Goal: Task Accomplishment & Management: Complete application form

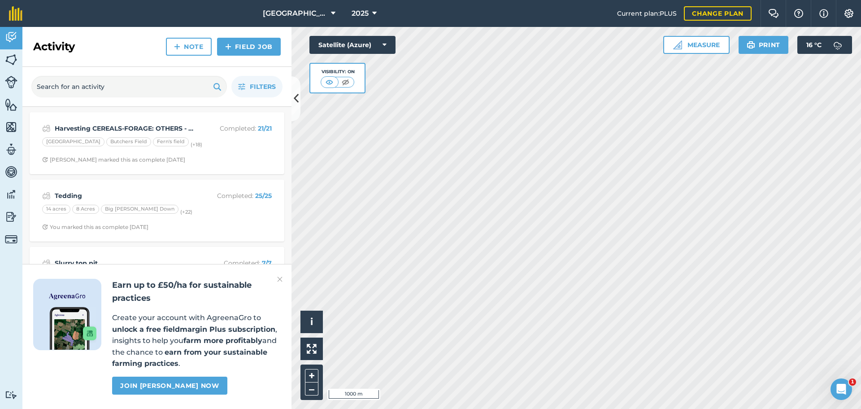
click at [278, 279] on img at bounding box center [279, 279] width 5 height 11
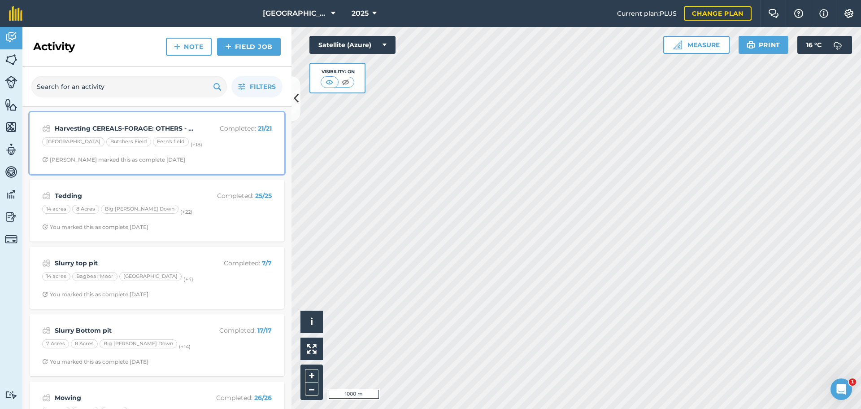
click at [155, 128] on strong "Harvesting CEREALS-FORAGE: OTHERS - Maize" at bounding box center [126, 128] width 142 height 10
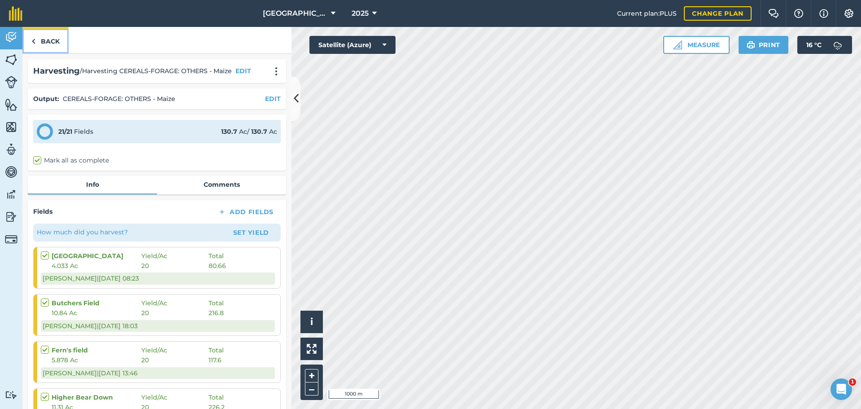
click at [51, 41] on link "Back" at bounding box center [45, 40] width 46 height 26
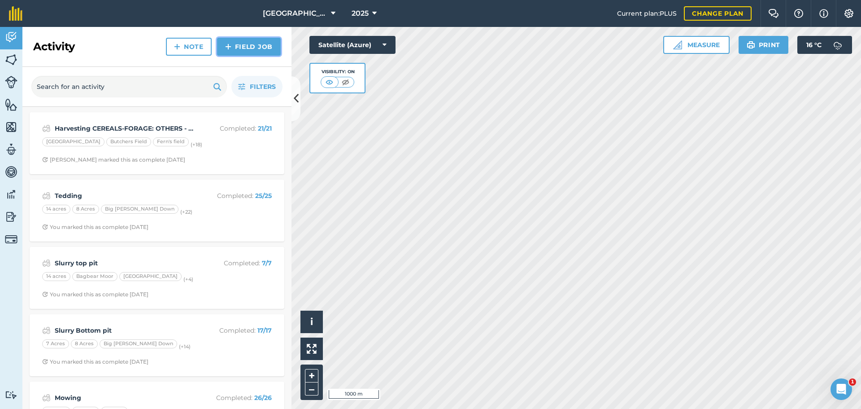
click at [232, 47] on link "Field Job" at bounding box center [249, 47] width 64 height 18
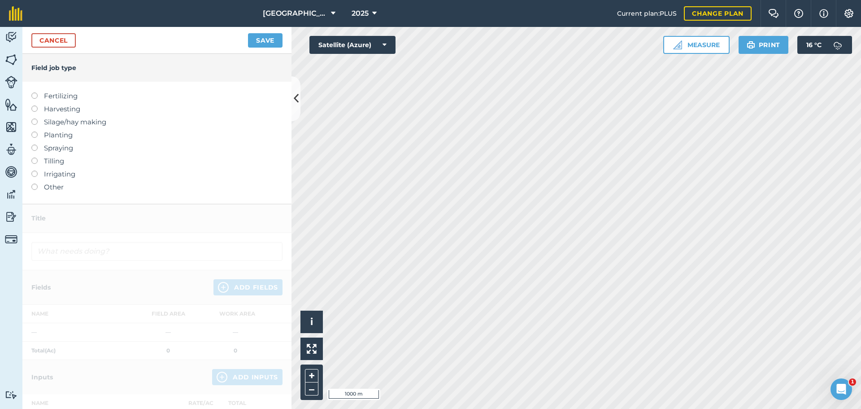
click at [71, 136] on label "Planting" at bounding box center [156, 135] width 251 height 11
type input "Planting"
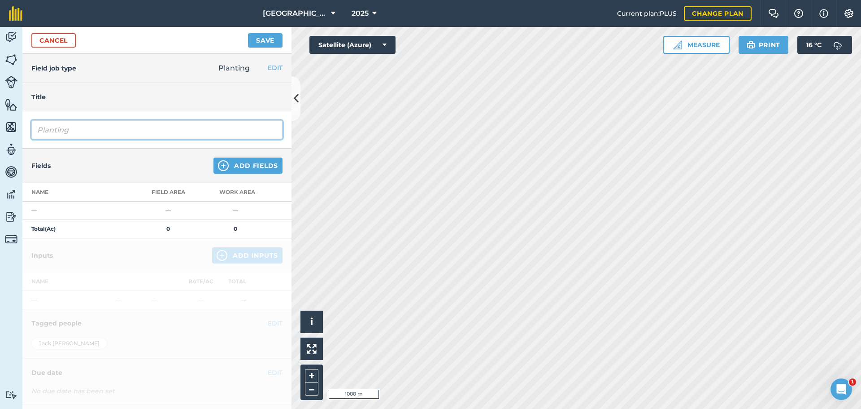
click at [118, 131] on input "Planting" at bounding box center [156, 129] width 251 height 19
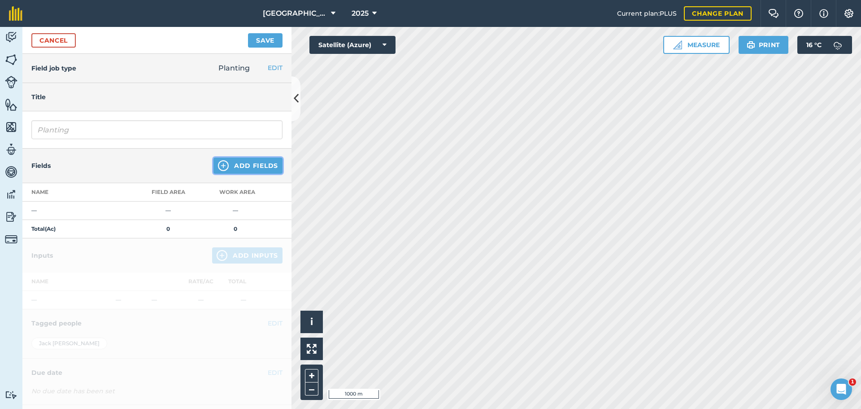
click at [249, 165] on button "Add Fields" at bounding box center [247, 165] width 69 height 16
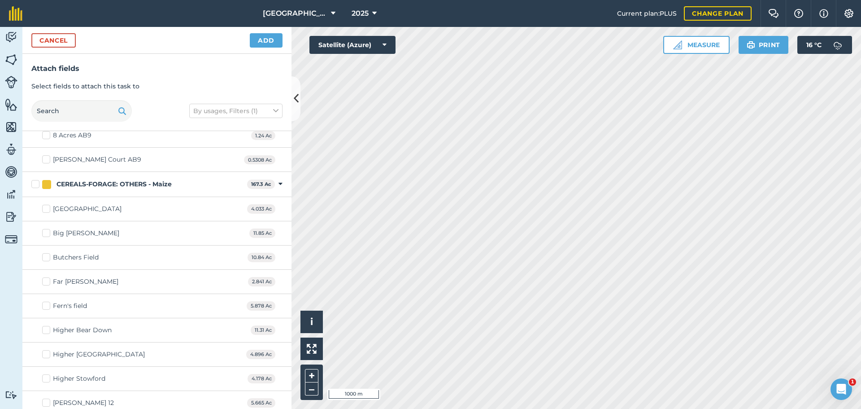
scroll to position [45, 0]
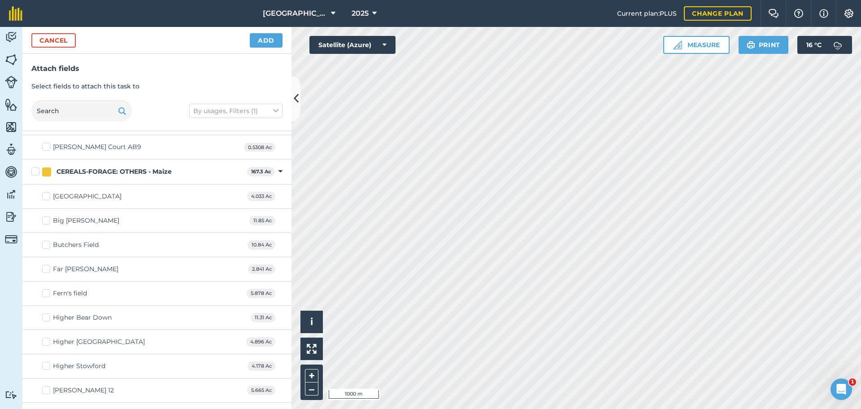
click at [48, 249] on label "Butchers Field" at bounding box center [70, 244] width 57 height 9
click at [48, 246] on input "Butchers Field" at bounding box center [45, 243] width 6 height 6
checkbox input "true"
click at [262, 41] on button "Add" at bounding box center [266, 40] width 33 height 14
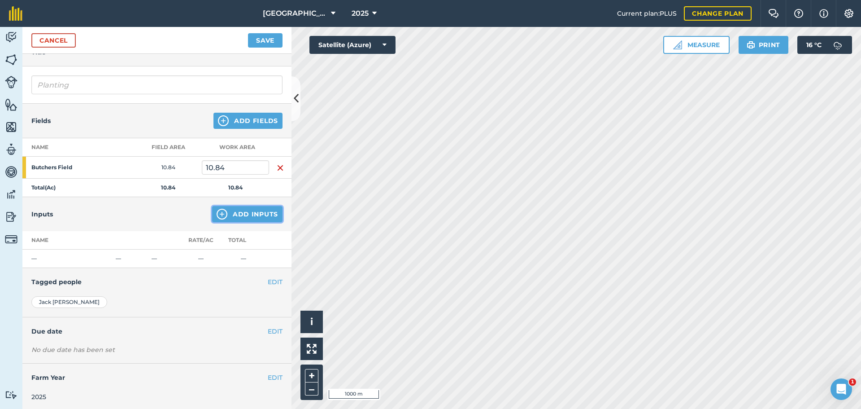
click at [236, 209] on button "Add Inputs" at bounding box center [247, 214] width 70 height 16
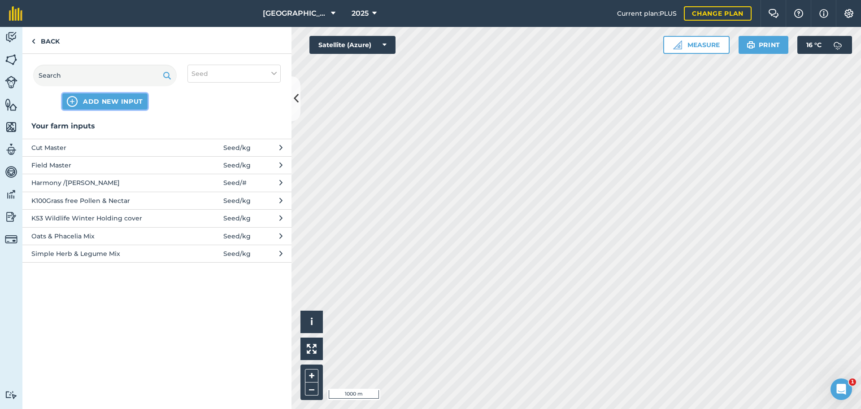
click at [138, 102] on span "ADD NEW INPUT" at bounding box center [113, 101] width 60 height 9
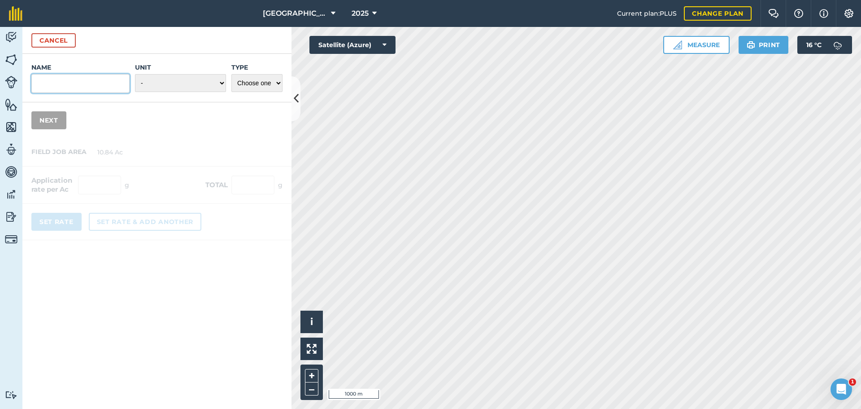
click at [99, 78] on input "Name" at bounding box center [80, 83] width 98 height 19
type input "Post maize cover crop"
click at [193, 85] on select "- Grams/g Kilograms/kg Metric tonnes/t Millilitres/ml Litres/L Ounces/oz Pounds…" at bounding box center [180, 83] width 91 height 18
select select "KILOGRAMS"
click at [135, 74] on select "- Grams/g Kilograms/kg Metric tonnes/t Millilitres/ml Litres/L Ounces/oz Pounds…" at bounding box center [180, 83] width 91 height 18
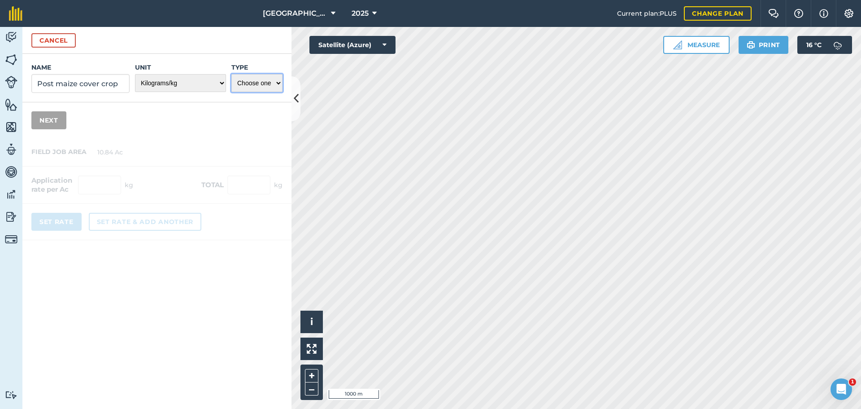
click at [257, 83] on select "Choose one Fertilizer Seed Spray Fuel Other" at bounding box center [256, 83] width 51 height 18
select select "SEED"
click at [231, 74] on select "Choose one Fertilizer Seed Spray Fuel Other" at bounding box center [256, 83] width 51 height 18
click at [43, 129] on button "Next" at bounding box center [48, 120] width 35 height 18
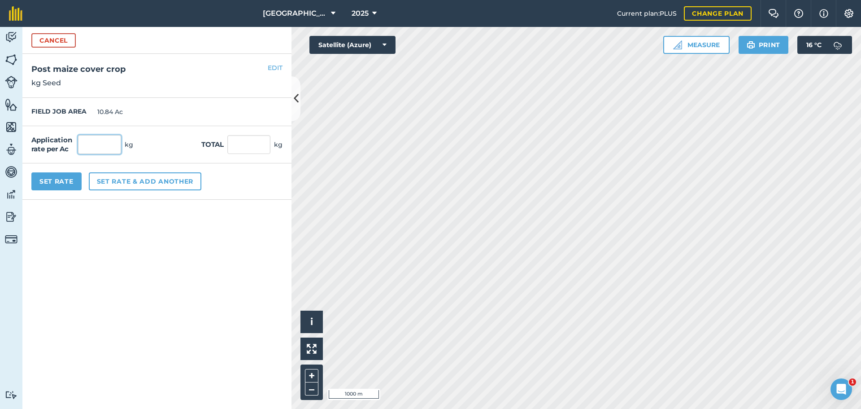
click at [103, 145] on input "text" at bounding box center [99, 144] width 43 height 19
type input "10.12"
type input "109.701"
click at [170, 229] on form "Cancel Name Post maize cover crop Unit - Grams/g Kilograms/kg Metric tonnes/t M…" at bounding box center [156, 218] width 269 height 382
click at [64, 182] on button "Set Rate" at bounding box center [56, 181] width 50 height 18
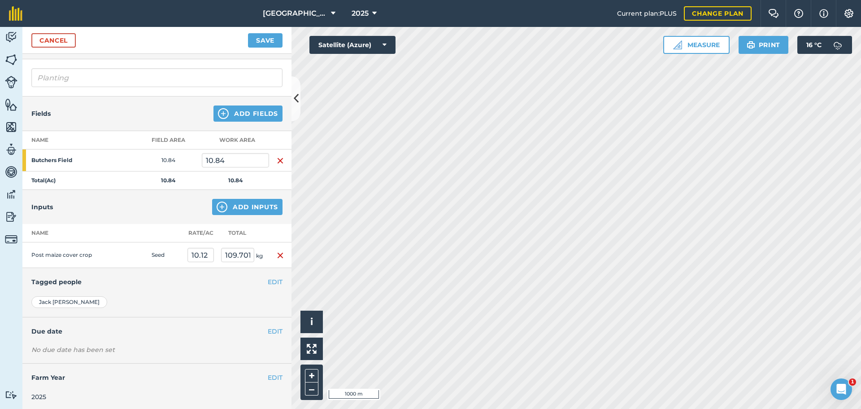
scroll to position [54, 0]
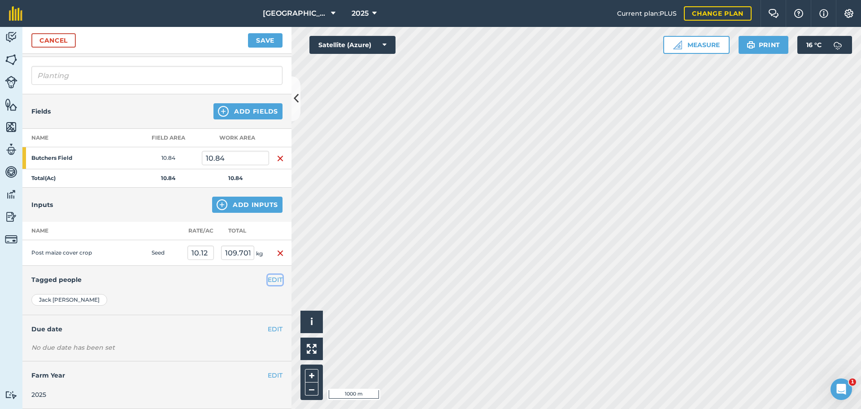
click at [270, 280] on button "EDIT" at bounding box center [275, 279] width 15 height 10
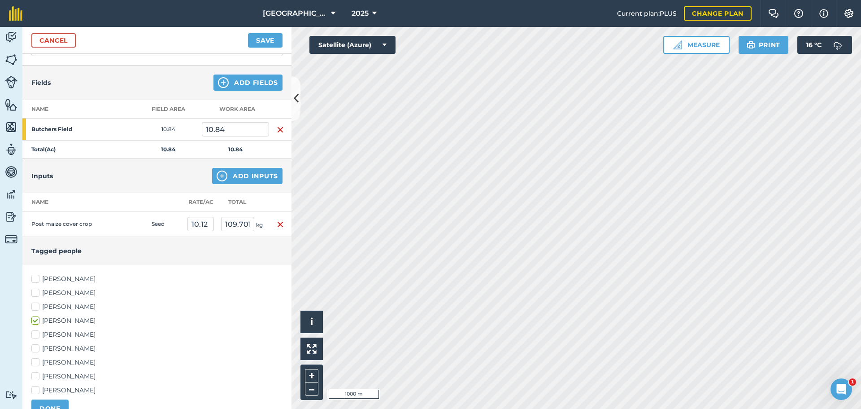
scroll to position [99, 0]
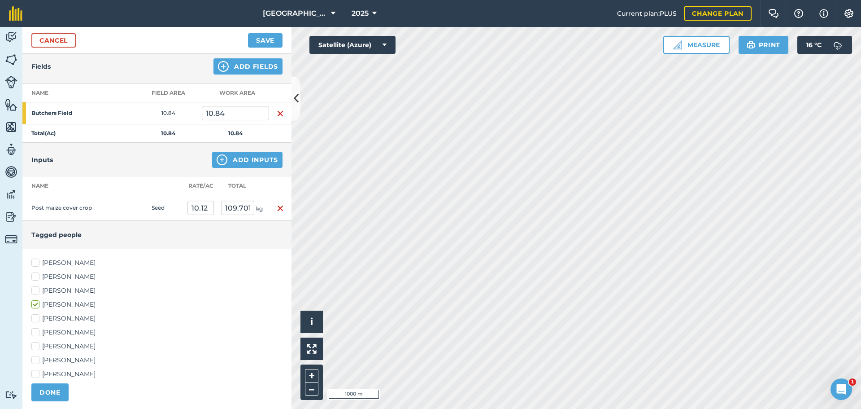
click at [32, 292] on label "[PERSON_NAME]" at bounding box center [156, 290] width 251 height 9
click at [32, 292] on input "[PERSON_NAME]" at bounding box center [34, 289] width 6 height 6
checkbox input "true"
click at [50, 390] on button "DONE" at bounding box center [49, 392] width 37 height 18
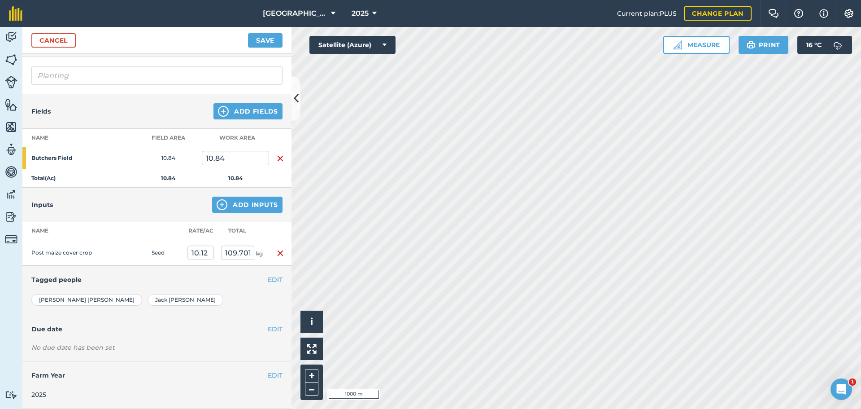
scroll to position [54, 0]
click at [269, 328] on button "EDIT" at bounding box center [275, 329] width 15 height 10
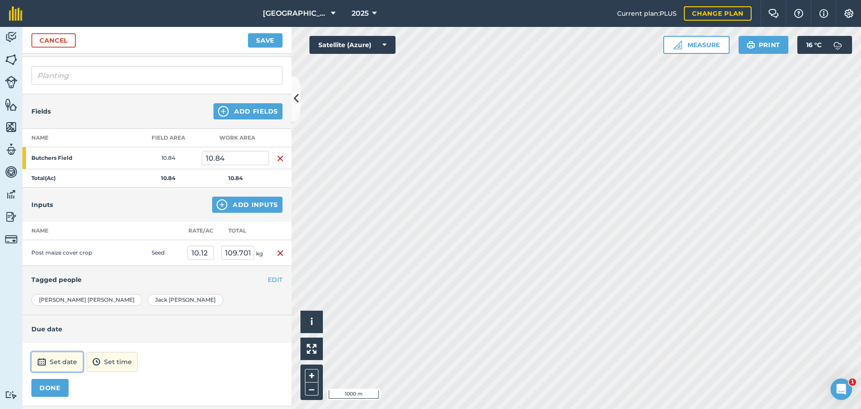
click at [68, 363] on button "Set date" at bounding box center [57, 362] width 52 height 20
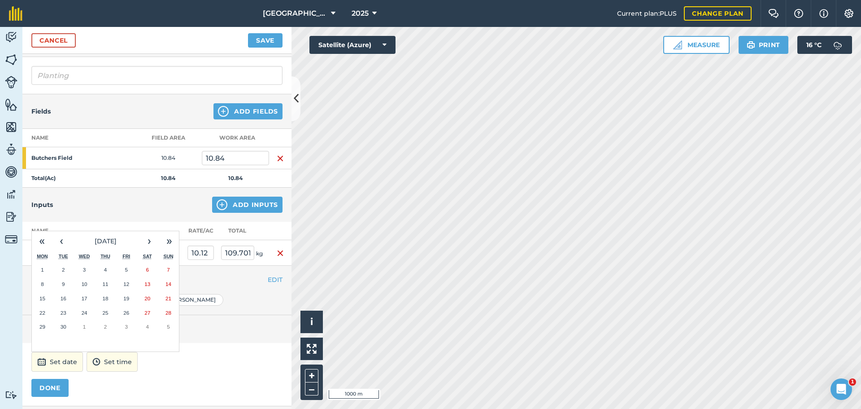
click at [67, 285] on button "9" at bounding box center [63, 284] width 21 height 14
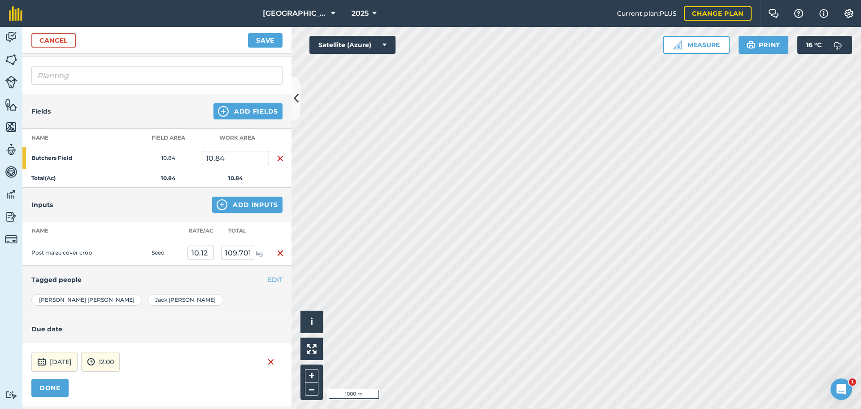
scroll to position [99, 0]
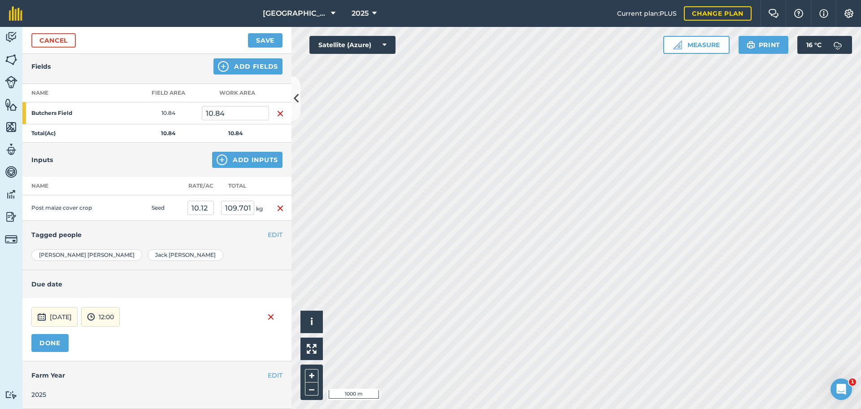
click at [253, 32] on div "Cancel Save" at bounding box center [156, 40] width 269 height 27
click at [257, 36] on button "Save" at bounding box center [265, 40] width 35 height 14
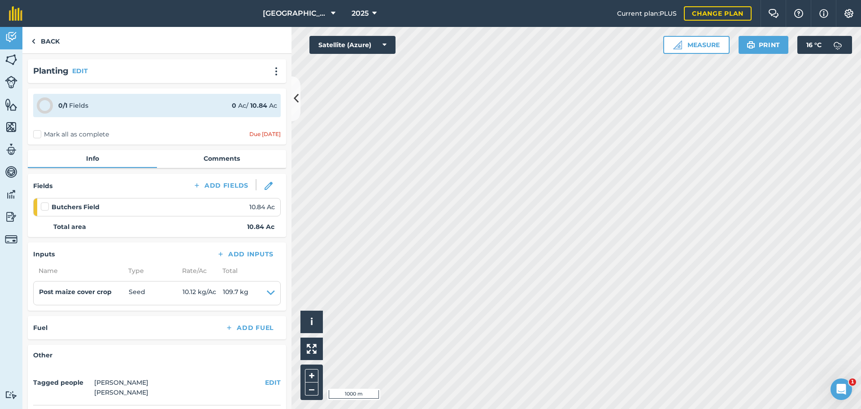
click at [37, 131] on label "Mark all as complete" at bounding box center [71, 134] width 76 height 9
click at [37, 131] on input "Mark all as complete" at bounding box center [36, 133] width 6 height 6
checkbox input "false"
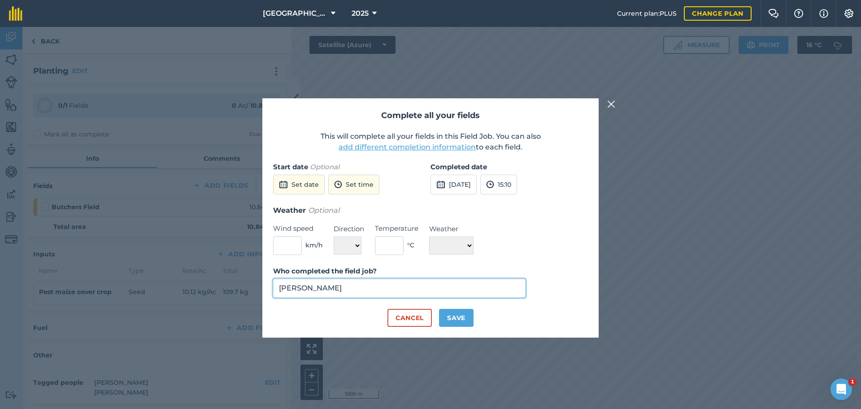
click at [387, 279] on input "[PERSON_NAME]" at bounding box center [399, 287] width 252 height 19
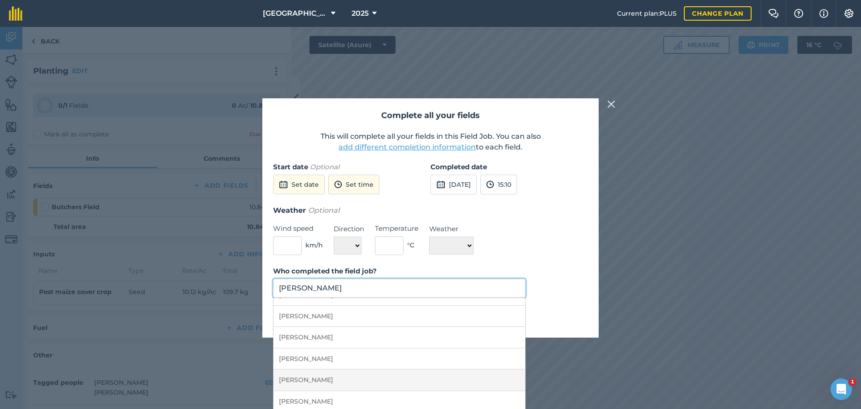
scroll to position [20, 0]
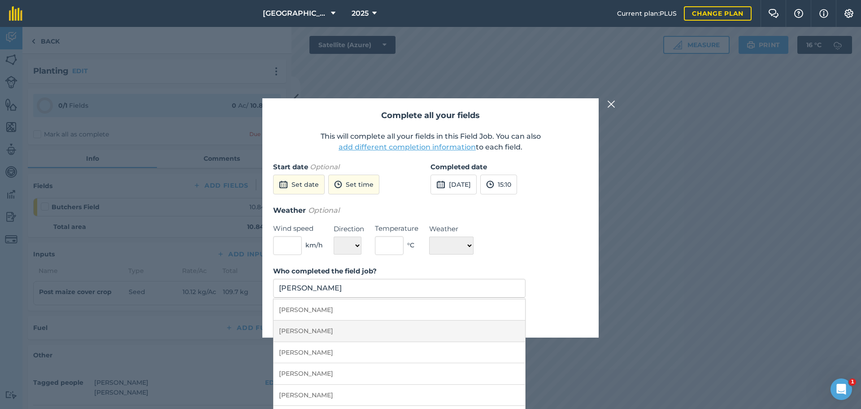
click at [367, 328] on li "[PERSON_NAME]" at bounding box center [400, 330] width 252 height 21
type input "[PERSON_NAME]"
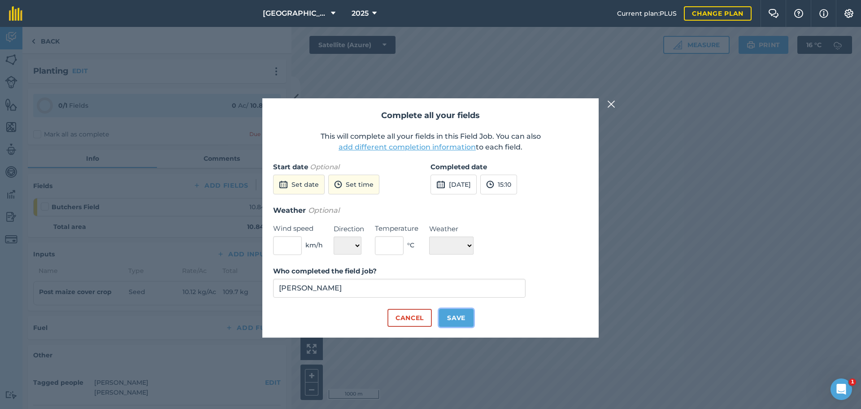
click at [460, 313] on button "Save" at bounding box center [456, 318] width 35 height 18
checkbox input "true"
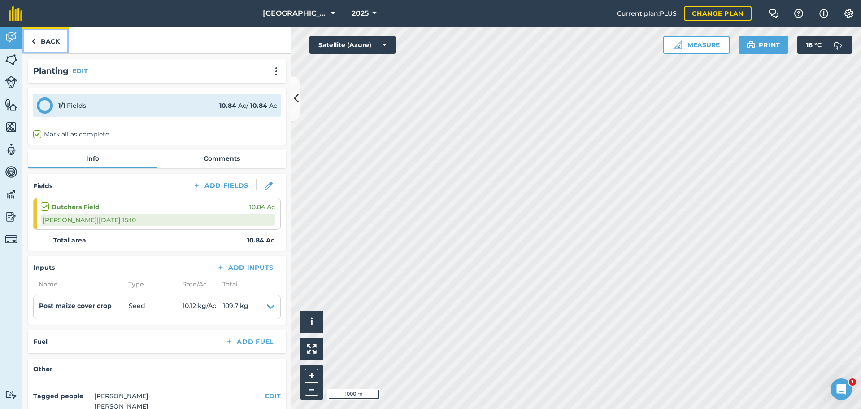
click at [43, 37] on link "Back" at bounding box center [45, 40] width 46 height 26
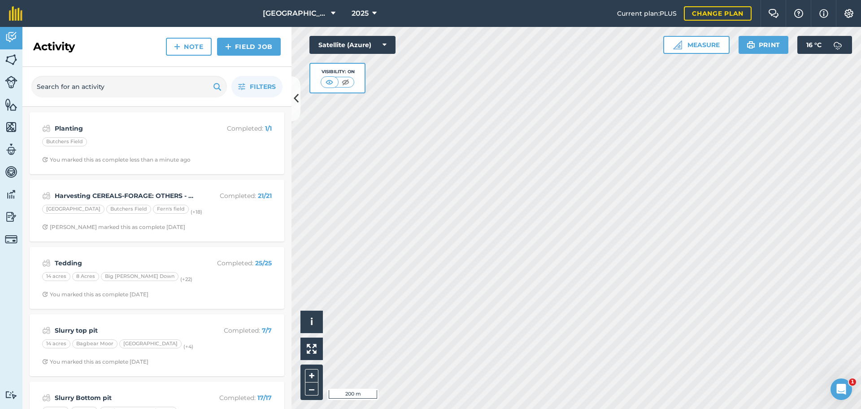
click at [649, 0] on html "Hunshaw Farm 2025 Current plan : PLUS Change plan Farm Chat Help Info Settings …" at bounding box center [430, 204] width 861 height 409
click at [230, 49] on img at bounding box center [228, 46] width 6 height 11
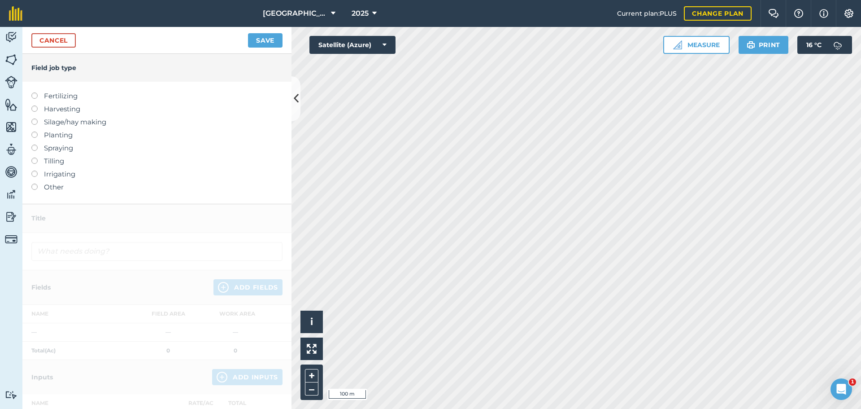
click at [76, 139] on label "Planting" at bounding box center [156, 135] width 251 height 11
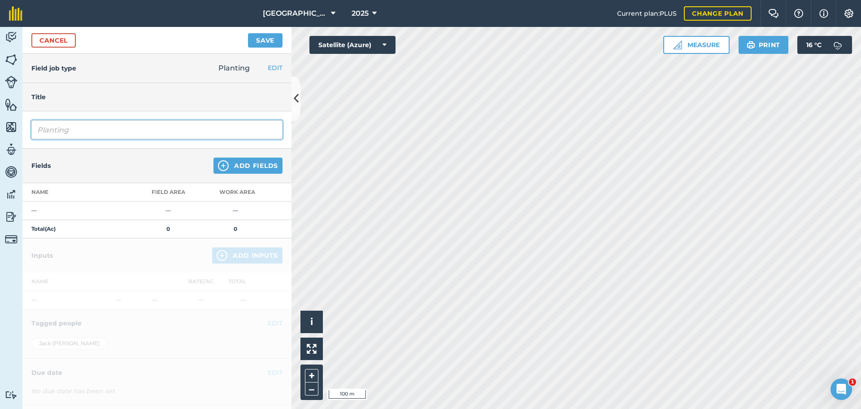
click at [213, 133] on input "Planting" at bounding box center [156, 129] width 251 height 19
type input "Planting - [GEOGRAPHIC_DATA]"
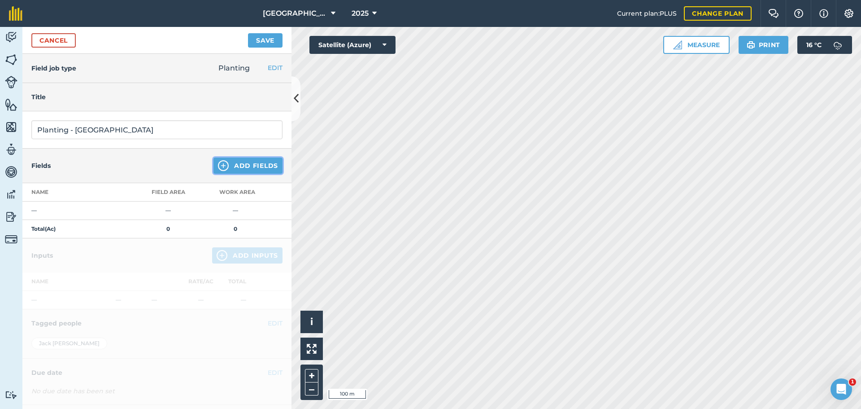
click at [259, 160] on button "Add Fields" at bounding box center [247, 165] width 69 height 16
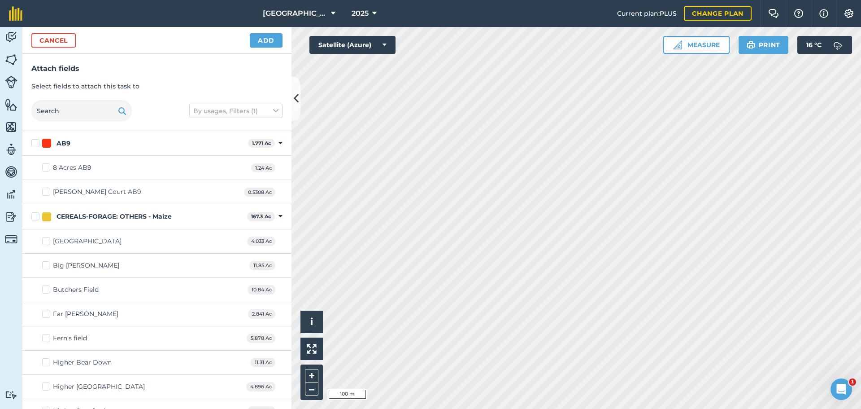
click at [36, 217] on label "CEREALS-FORAGE: OTHERS - Maize" at bounding box center [137, 216] width 212 height 9
click at [36, 217] on input "CEREALS-FORAGE: OTHERS - Maize" at bounding box center [34, 215] width 6 height 6
checkbox input "true"
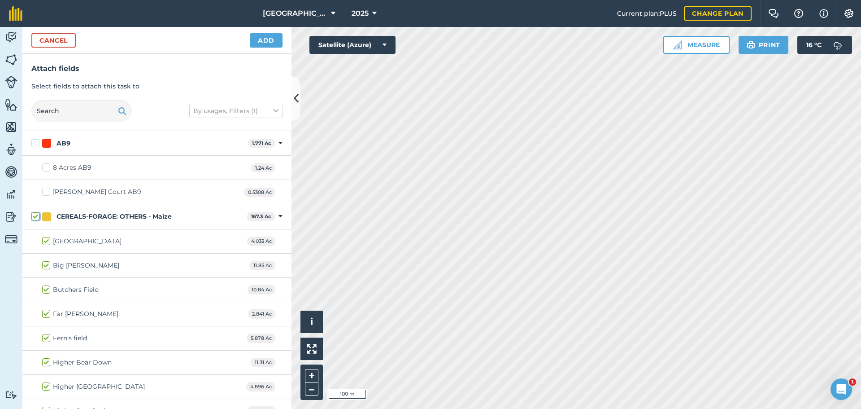
checkbox input "true"
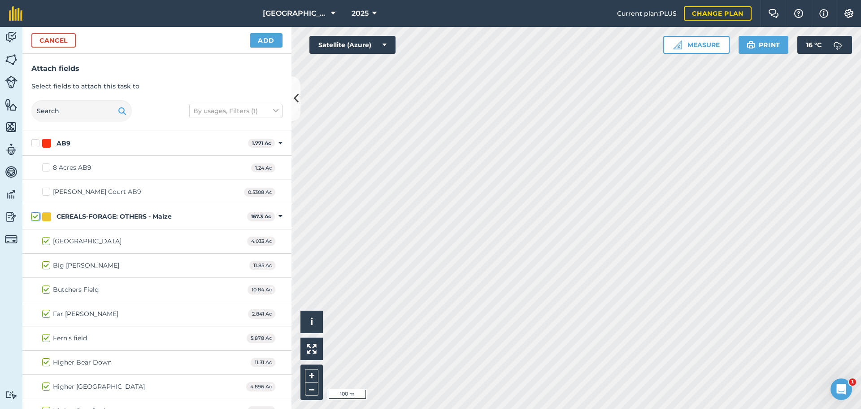
checkbox input "true"
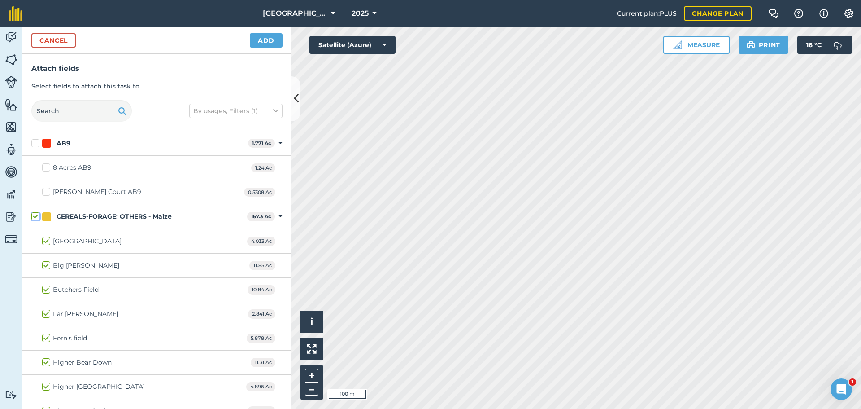
checkbox input "true"
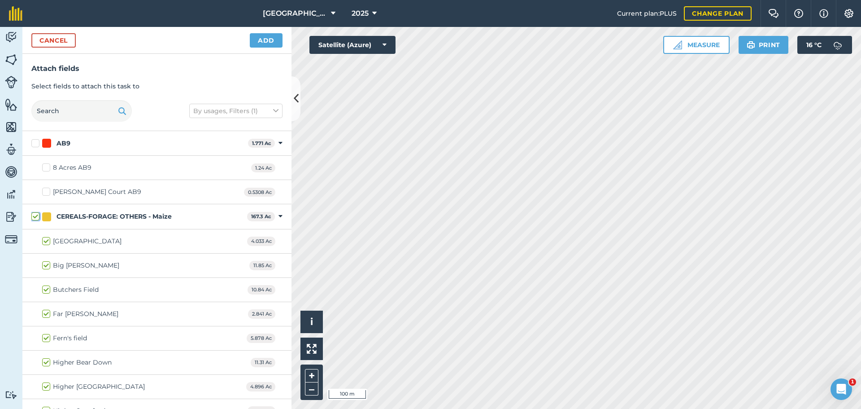
checkbox input "true"
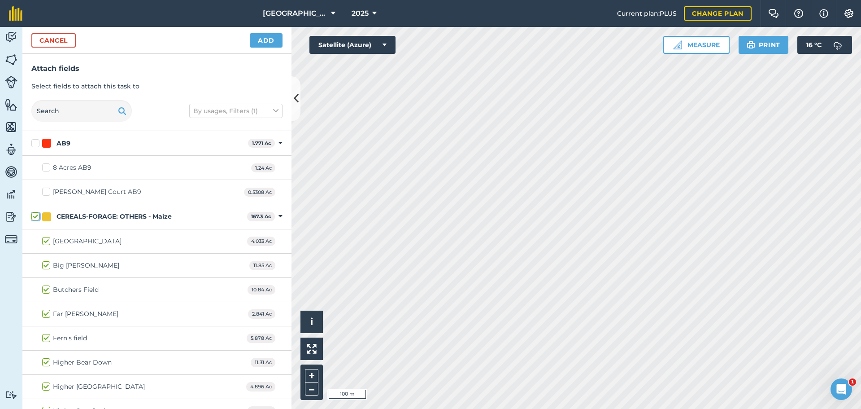
checkbox input "true"
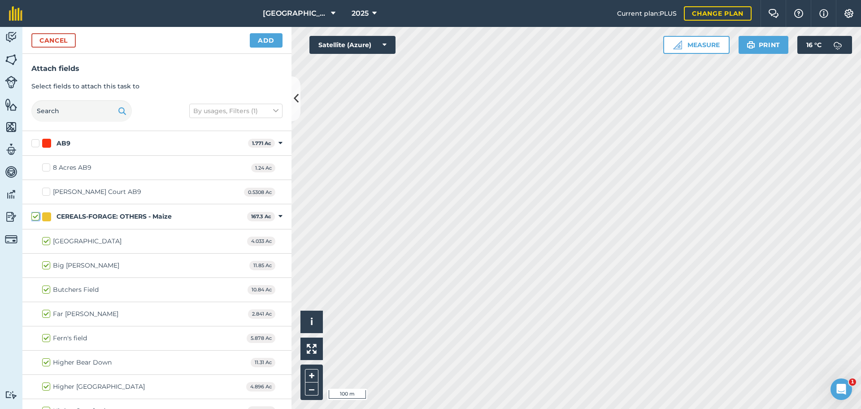
scroll to position [45, 0]
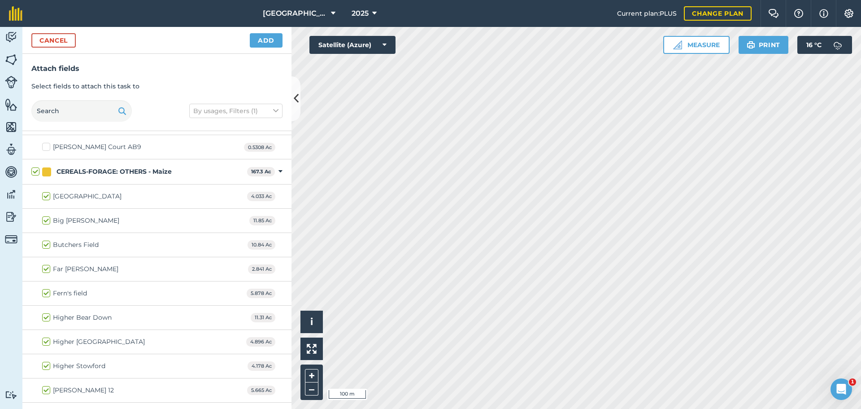
click at [45, 247] on label "Butchers Field" at bounding box center [70, 244] width 57 height 9
click at [45, 246] on input "Butchers Field" at bounding box center [45, 243] width 6 height 6
checkbox input "false"
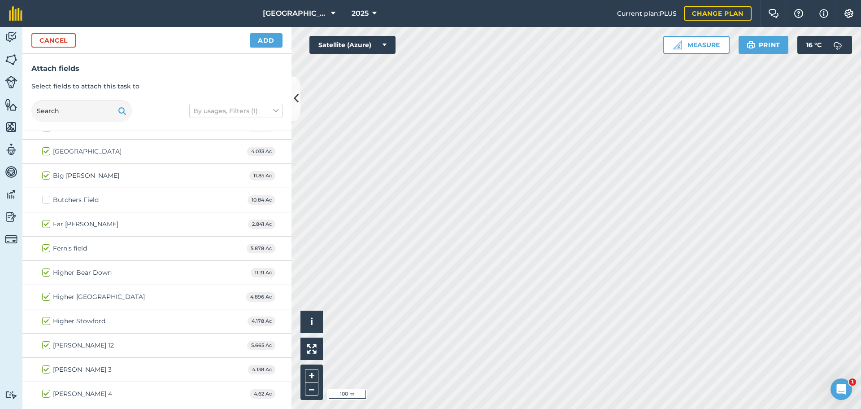
click at [46, 271] on label "Higher Bear Down" at bounding box center [77, 272] width 70 height 9
click at [46, 271] on input "Higher Bear Down" at bounding box center [45, 271] width 6 height 6
checkbox input "false"
click at [47, 340] on label "[PERSON_NAME] 12" at bounding box center [78, 344] width 72 height 9
click at [47, 340] on input "[PERSON_NAME] 12" at bounding box center [45, 343] width 6 height 6
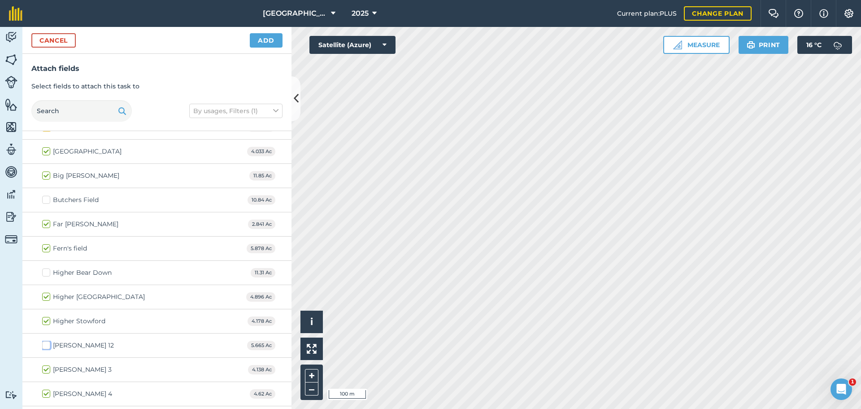
checkbox input "false"
drag, startPoint x: 45, startPoint y: 368, endPoint x: 45, endPoint y: 381, distance: 13.0
click at [45, 370] on label "[PERSON_NAME] 3" at bounding box center [77, 369] width 70 height 9
click at [45, 370] on input "[PERSON_NAME] 3" at bounding box center [45, 368] width 6 height 6
checkbox input "false"
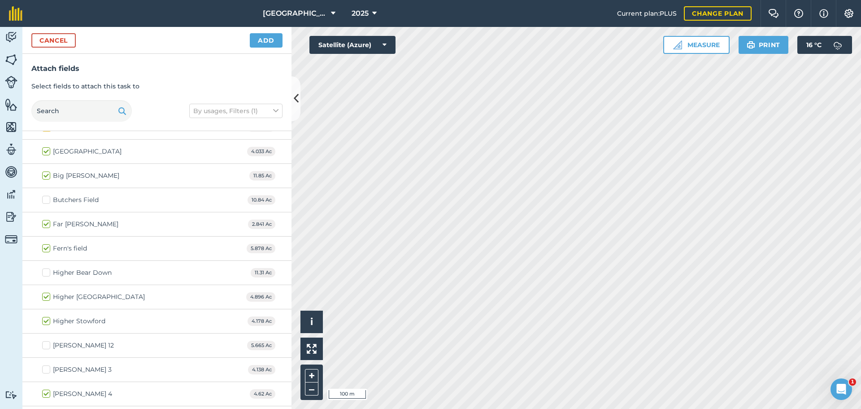
click at [46, 391] on label "[PERSON_NAME] 4" at bounding box center [77, 393] width 70 height 9
click at [46, 391] on input "[PERSON_NAME] 4" at bounding box center [45, 392] width 6 height 6
checkbox input "false"
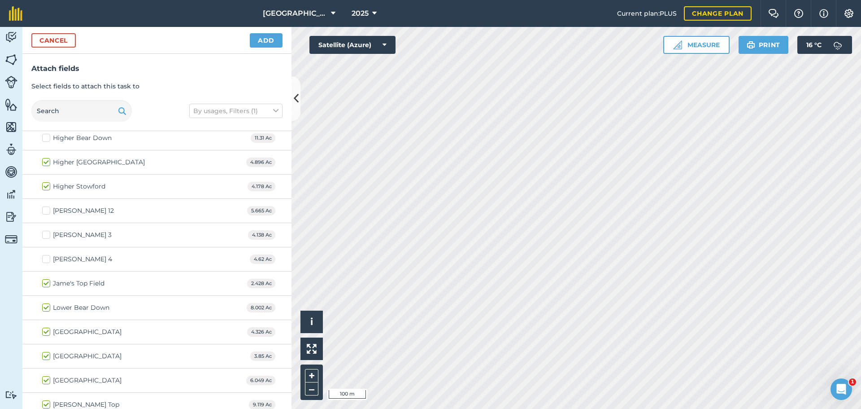
click at [46, 307] on label "Lower Bear Down" at bounding box center [75, 307] width 67 height 9
click at [46, 307] on input "Lower Bear Down" at bounding box center [45, 306] width 6 height 6
checkbox input "false"
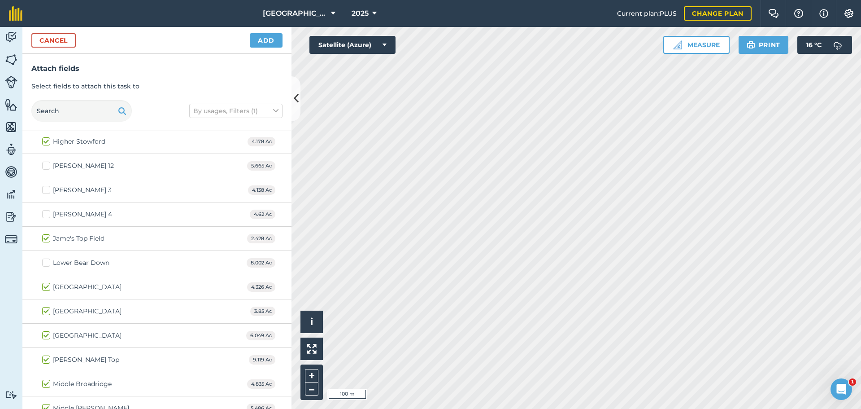
click at [46, 359] on label "[PERSON_NAME] Top" at bounding box center [80, 359] width 77 height 9
click at [46, 359] on input "[PERSON_NAME] Top" at bounding box center [45, 358] width 6 height 6
checkbox input "false"
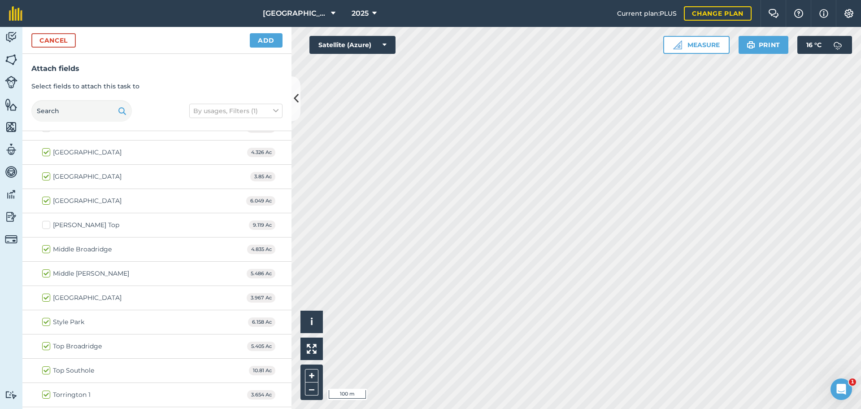
click at [47, 321] on label "Style Park" at bounding box center [63, 321] width 42 height 9
click at [47, 321] on input "Style Park" at bounding box center [45, 320] width 6 height 6
checkbox input "false"
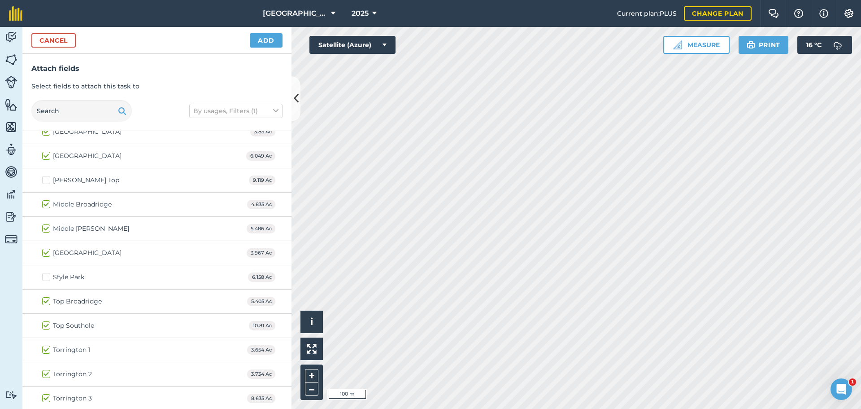
click at [49, 350] on label "Torrington 1" at bounding box center [66, 349] width 48 height 9
click at [48, 350] on input "Torrington 1" at bounding box center [45, 348] width 6 height 6
checkbox input "false"
click at [49, 372] on label "Torrington 2" at bounding box center [67, 373] width 50 height 9
click at [48, 372] on input "Torrington 2" at bounding box center [45, 372] width 6 height 6
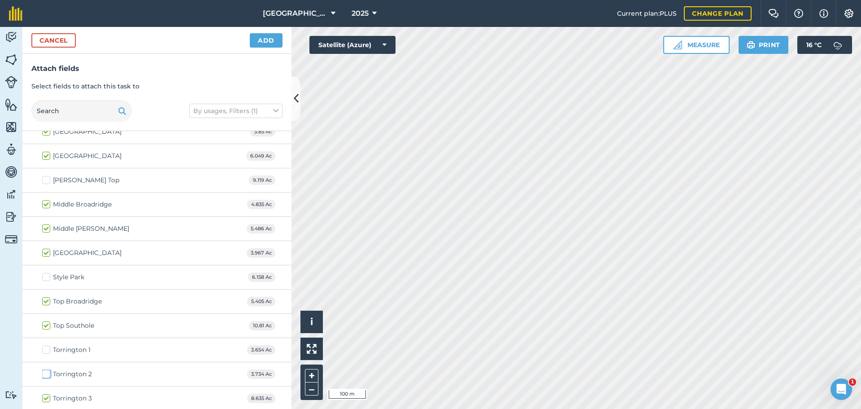
checkbox input "false"
click at [48, 399] on label "Torrington 3" at bounding box center [67, 397] width 50 height 9
click at [48, 399] on input "Torrington 3" at bounding box center [45, 396] width 6 height 6
checkbox input "false"
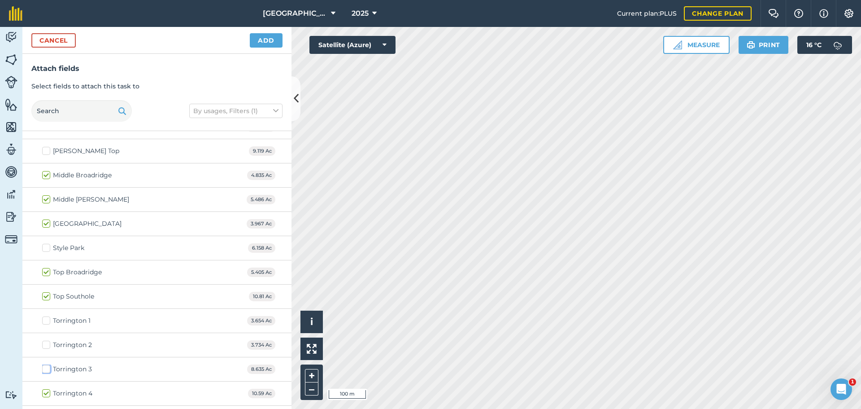
scroll to position [493, 0]
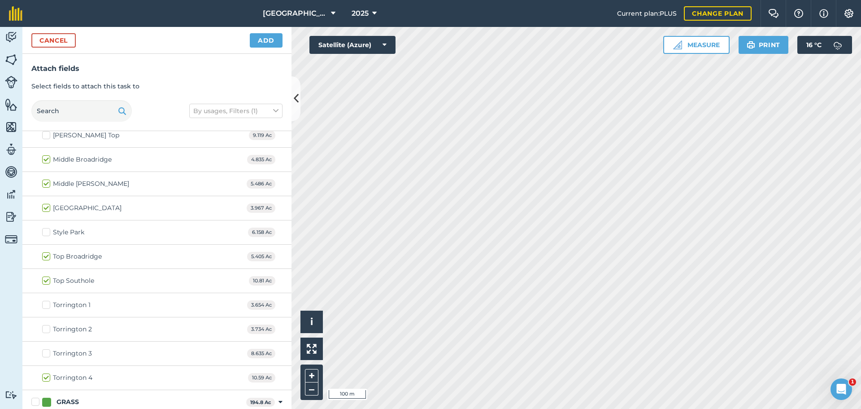
click at [46, 380] on label "Torrington 4" at bounding box center [67, 377] width 50 height 9
click at [46, 379] on input "Torrington 4" at bounding box center [45, 376] width 6 height 6
checkbox input "false"
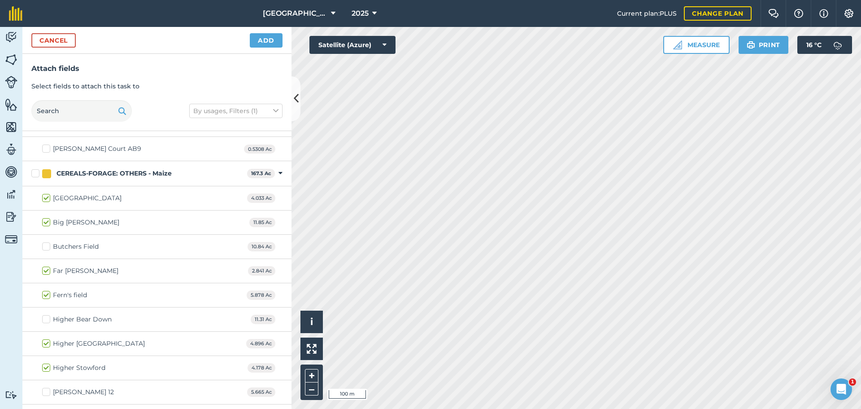
scroll to position [0, 0]
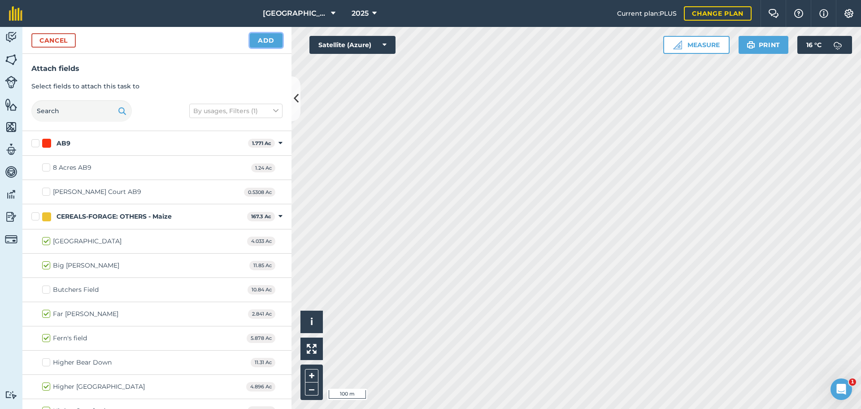
click at [277, 39] on button "Add" at bounding box center [266, 40] width 33 height 14
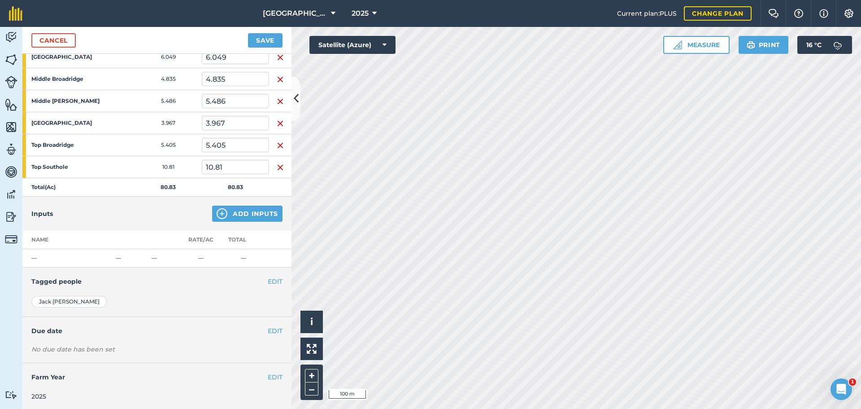
scroll to position [355, 0]
click at [254, 213] on button "Add Inputs" at bounding box center [247, 212] width 70 height 16
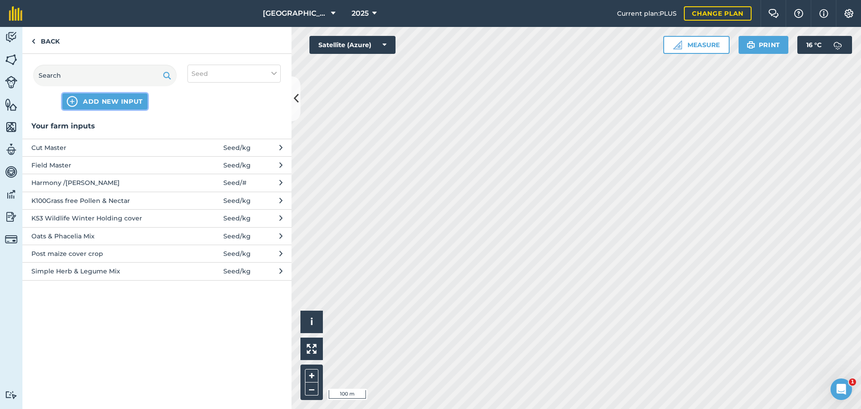
click at [108, 104] on span "ADD NEW INPUT" at bounding box center [113, 101] width 60 height 9
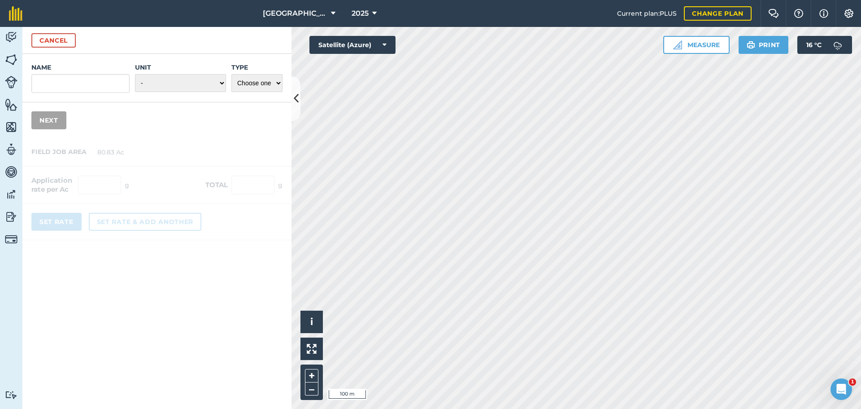
click at [78, 94] on div "Name Unit - Grams/g Kilograms/kg Metric tonnes/t Millilitres/ml Litres/L Ounces…" at bounding box center [156, 78] width 269 height 48
click at [81, 88] on input "Name" at bounding box center [80, 83] width 98 height 19
type input "Westerwolds"
click at [148, 85] on select "- Grams/g Kilograms/kg Metric tonnes/t Millilitres/ml Litres/L Ounces/oz Pounds…" at bounding box center [180, 83] width 91 height 18
select select "KILOGRAMS"
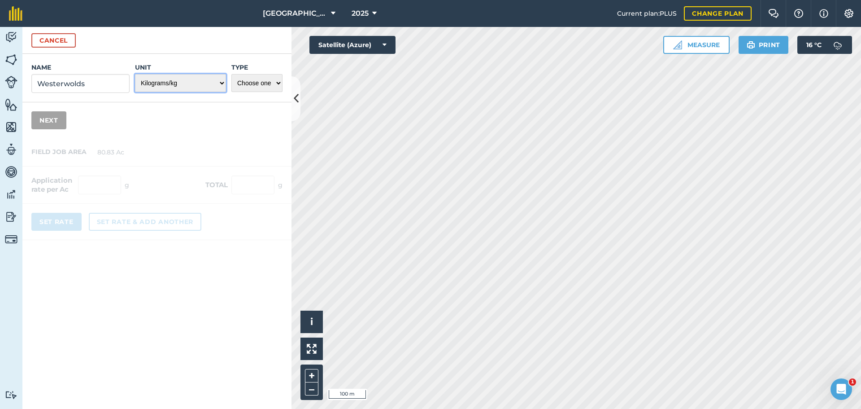
click at [135, 74] on select "- Grams/g Kilograms/kg Metric tonnes/t Millilitres/ml Litres/L Ounces/oz Pounds…" at bounding box center [180, 83] width 91 height 18
click at [265, 86] on select "Choose one Fertilizer Seed Spray Fuel Other" at bounding box center [256, 83] width 51 height 18
select select "SEED"
click at [231, 74] on select "Choose one Fertilizer Seed Spray Fuel Other" at bounding box center [256, 83] width 51 height 18
click at [40, 122] on button "Next" at bounding box center [48, 120] width 35 height 18
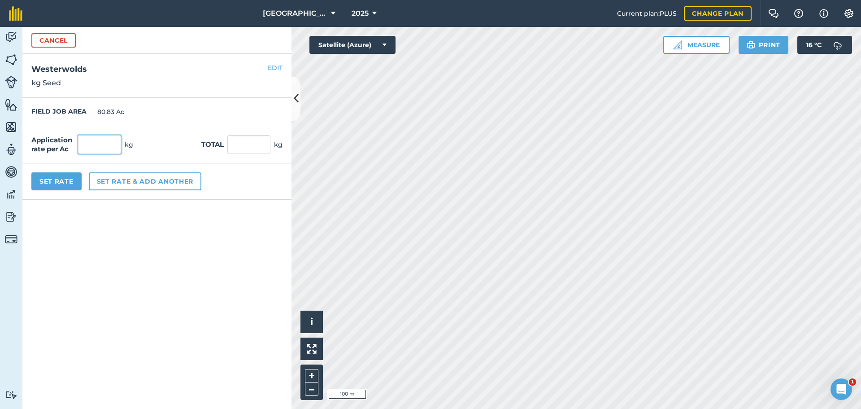
click at [82, 144] on input "text" at bounding box center [99, 144] width 43 height 19
type input "13"
type input "1,050.79"
click at [221, 259] on form "Cancel Name [GEOGRAPHIC_DATA] Unit - Grams/g Kilograms/kg Metric tonnes/t Milli…" at bounding box center [156, 218] width 269 height 382
click at [63, 187] on button "Set Rate" at bounding box center [56, 181] width 50 height 18
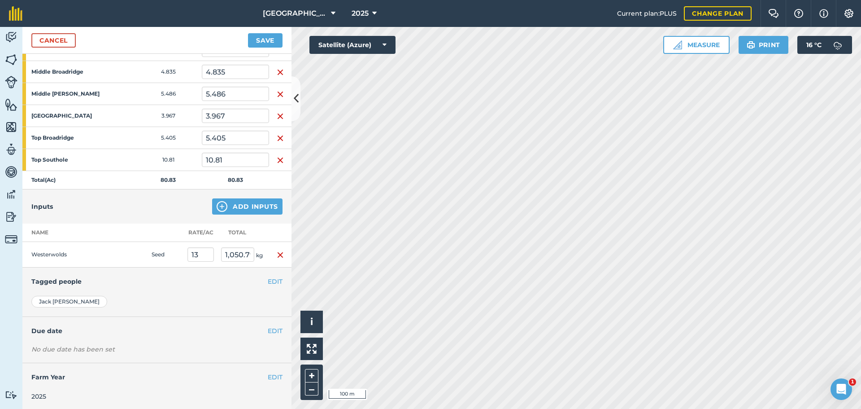
scroll to position [362, 0]
click at [268, 278] on button "EDIT" at bounding box center [275, 279] width 15 height 10
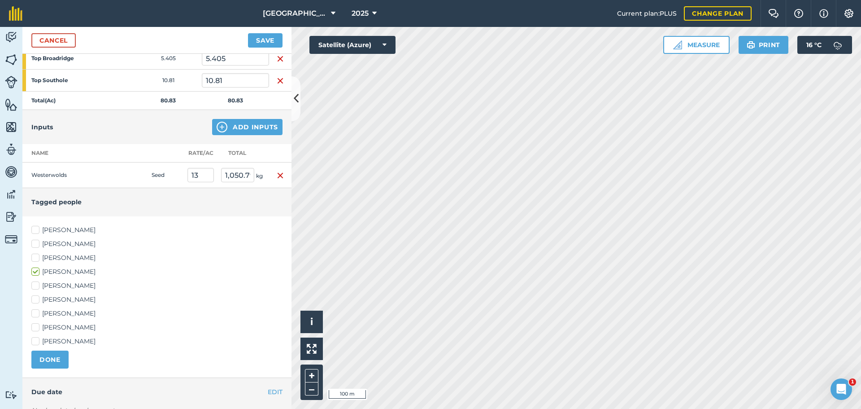
scroll to position [452, 0]
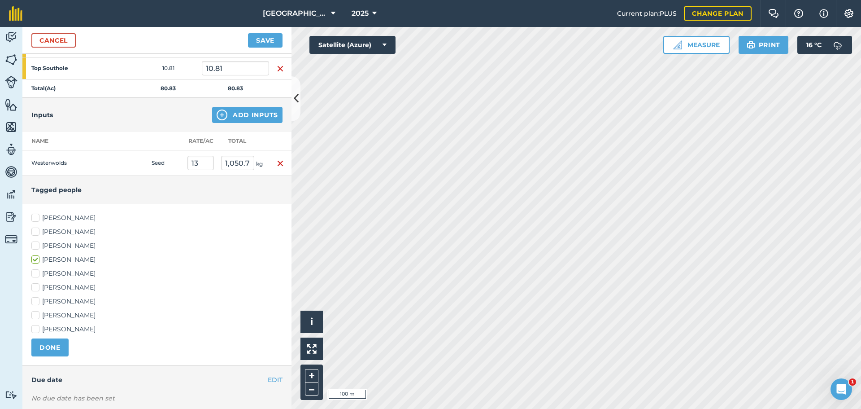
click at [37, 245] on label "[PERSON_NAME]" at bounding box center [156, 245] width 251 height 9
click at [37, 245] on input "[PERSON_NAME]" at bounding box center [34, 244] width 6 height 6
checkbox input "true"
click at [57, 345] on button "DONE" at bounding box center [49, 347] width 37 height 18
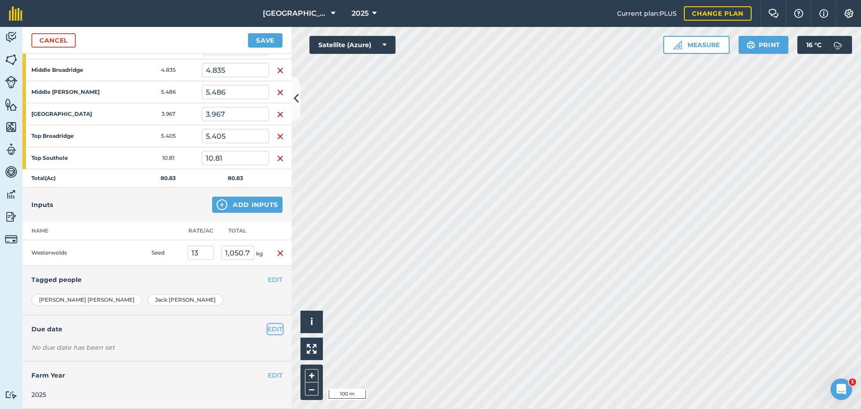
click at [268, 325] on button "EDIT" at bounding box center [275, 329] width 15 height 10
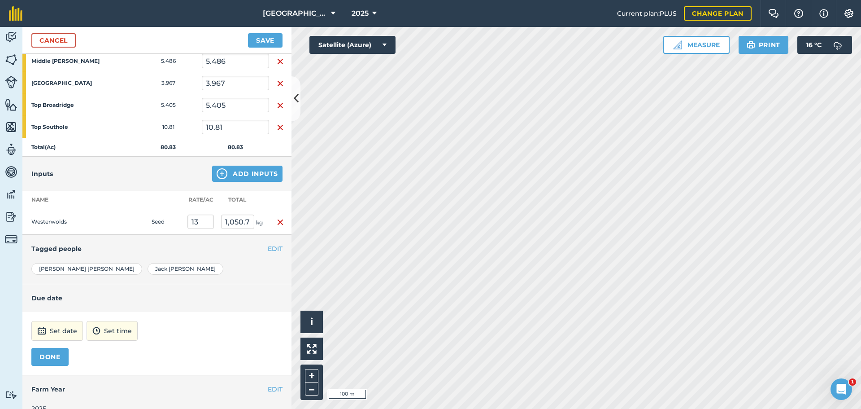
scroll to position [407, 0]
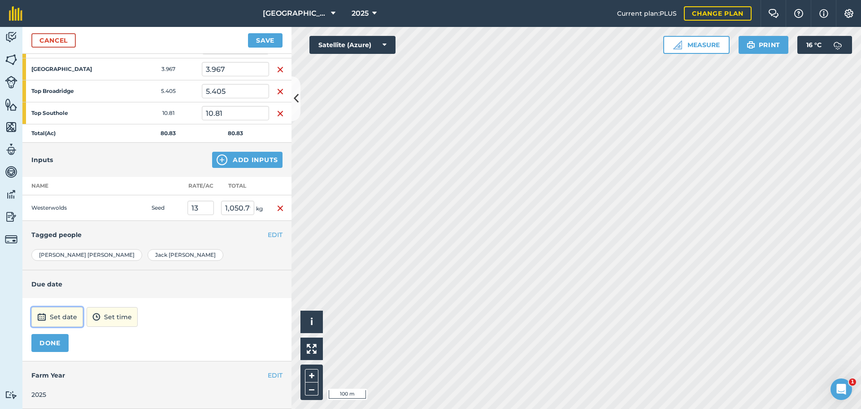
click at [45, 318] on img at bounding box center [41, 316] width 9 height 11
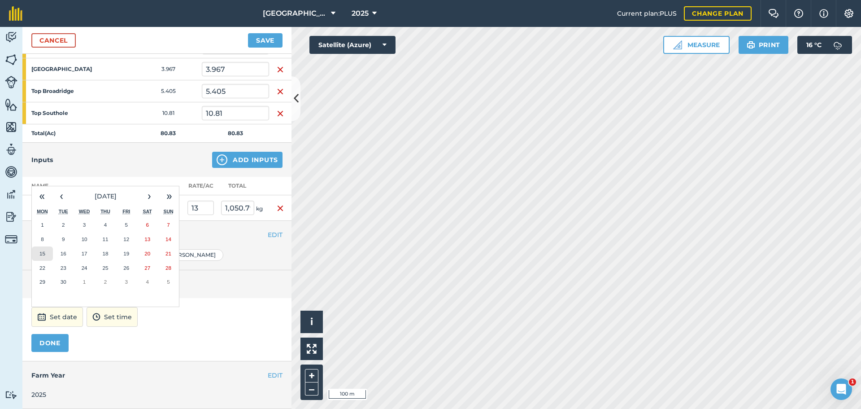
click at [46, 252] on button "15" at bounding box center [42, 253] width 21 height 14
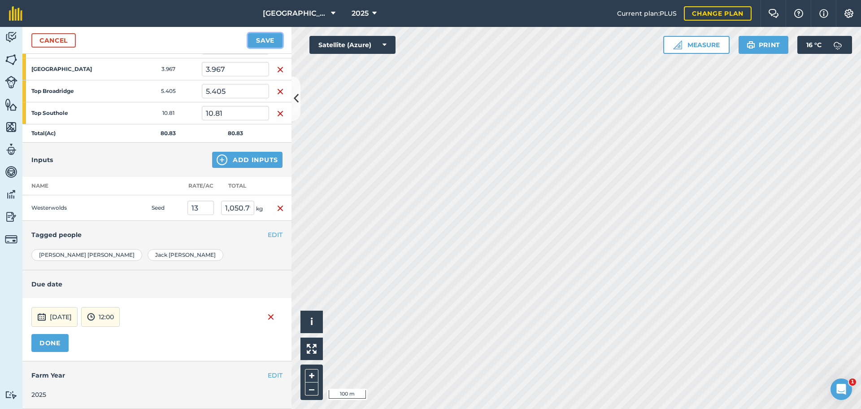
click at [276, 33] on button "Save" at bounding box center [265, 40] width 35 height 14
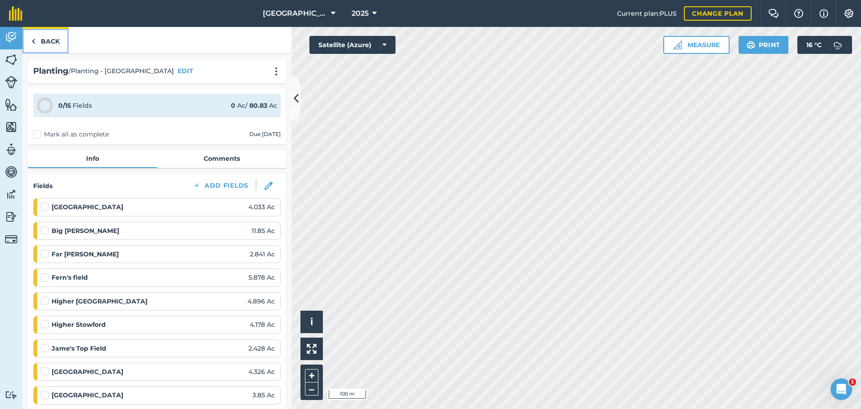
click at [38, 39] on link "Back" at bounding box center [45, 40] width 46 height 26
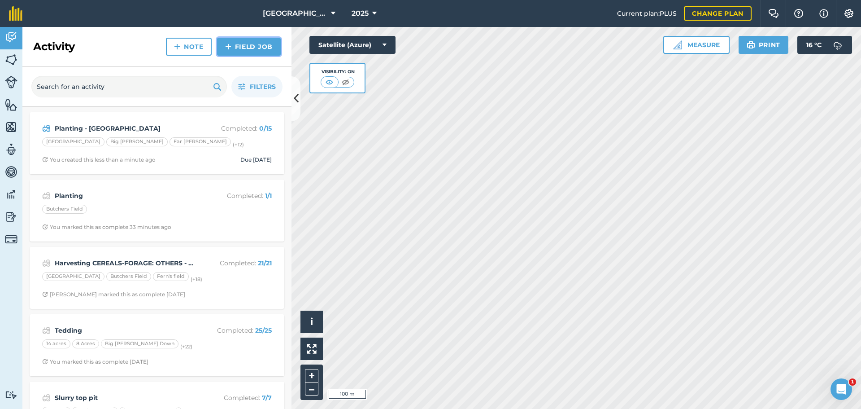
click at [261, 41] on link "Field Job" at bounding box center [249, 47] width 64 height 18
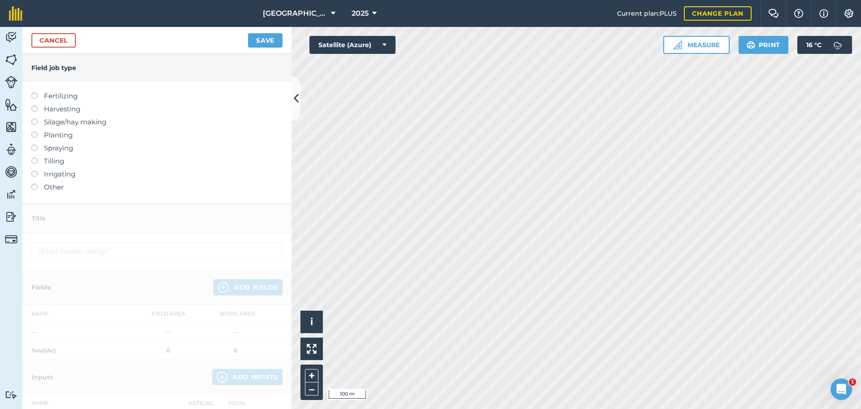
click at [46, 131] on label "Planting" at bounding box center [156, 135] width 251 height 11
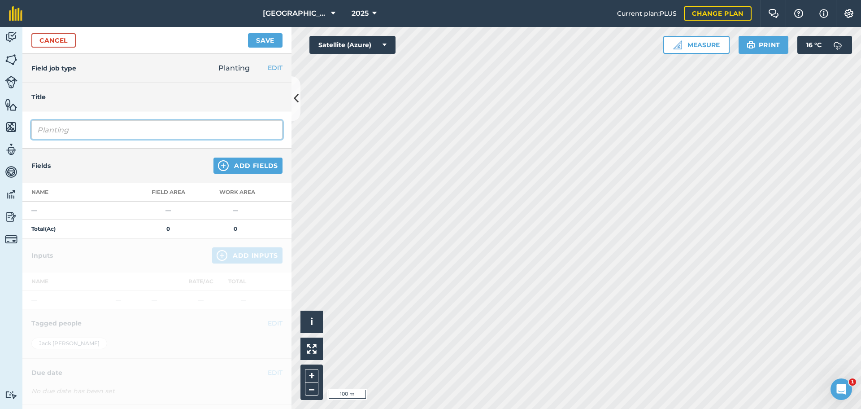
click at [59, 125] on input "Planting" at bounding box center [156, 129] width 251 height 19
click at [71, 126] on input "Planting" at bounding box center [156, 129] width 251 height 19
type input "Planting - Cut master"
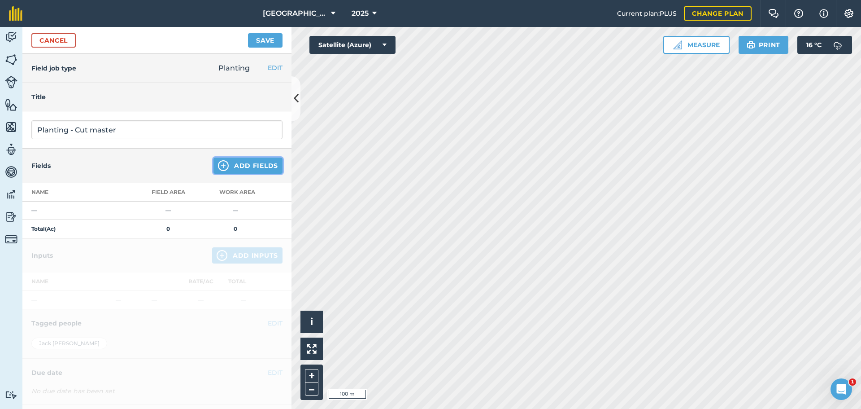
click at [226, 165] on button "Add Fields" at bounding box center [247, 165] width 69 height 16
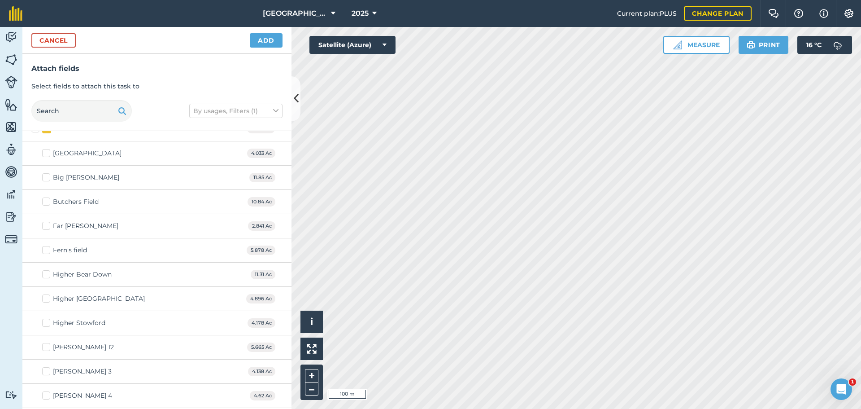
scroll to position [90, 0]
click at [48, 274] on label "Higher Bear Down" at bounding box center [77, 272] width 70 height 9
click at [48, 274] on input "Higher Bear Down" at bounding box center [45, 271] width 6 height 6
checkbox input "true"
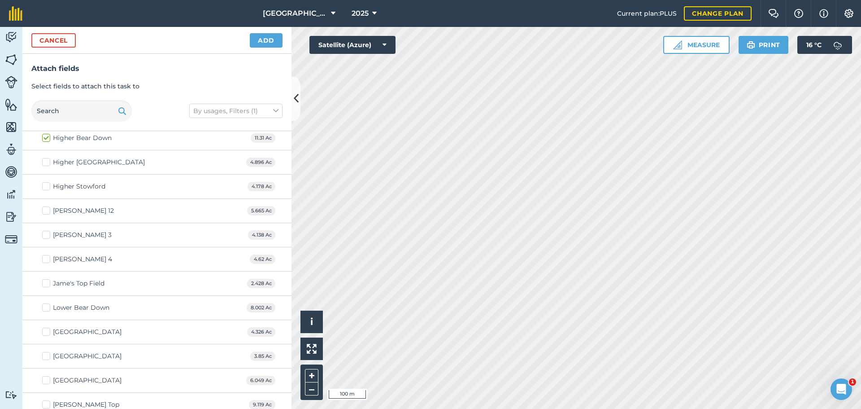
click at [44, 309] on label "Lower Bear Down" at bounding box center [75, 307] width 67 height 9
click at [44, 309] on input "Lower Bear Down" at bounding box center [45, 306] width 6 height 6
checkbox input "true"
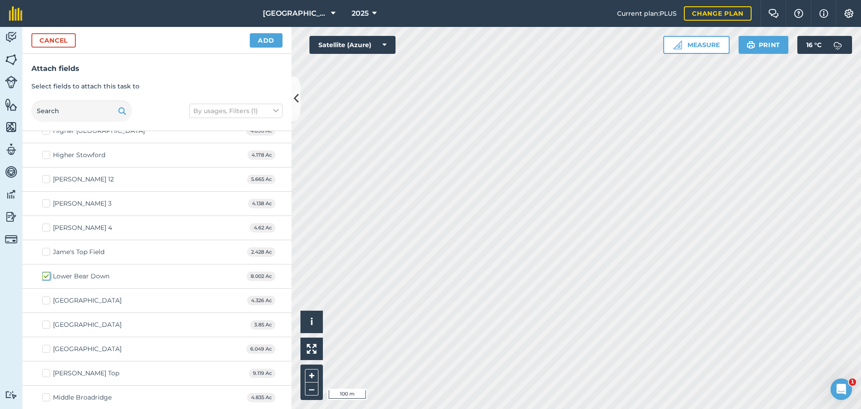
scroll to position [269, 0]
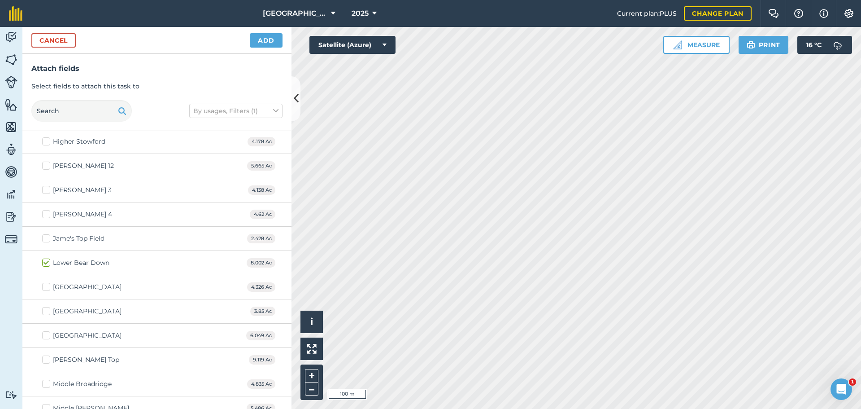
click at [47, 358] on label "[PERSON_NAME] Top" at bounding box center [80, 359] width 77 height 9
click at [47, 358] on input "[PERSON_NAME] Top" at bounding box center [45, 358] width 6 height 6
checkbox input "true"
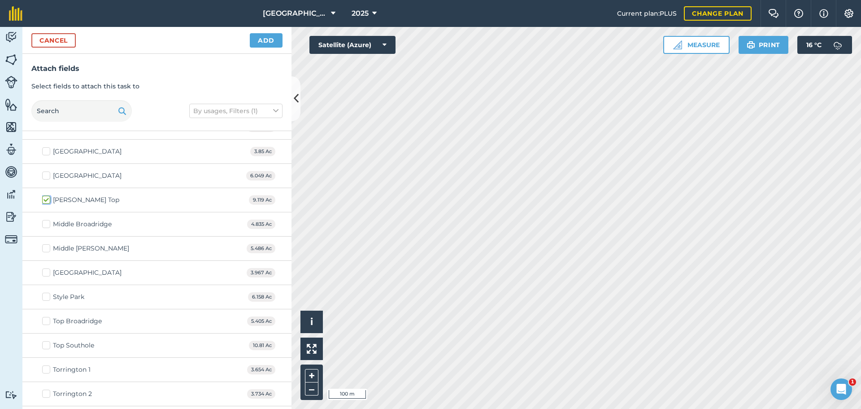
scroll to position [448, 0]
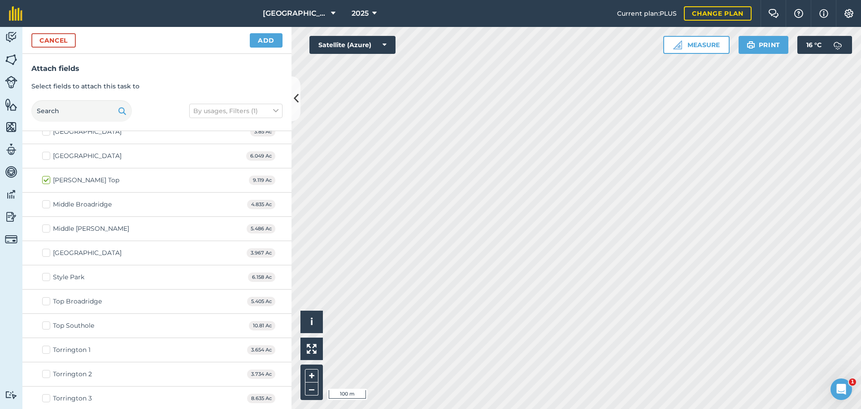
drag, startPoint x: 45, startPoint y: 278, endPoint x: 57, endPoint y: 264, distance: 17.9
click at [47, 277] on label "Style Park" at bounding box center [63, 276] width 42 height 9
click at [47, 277] on input "Style Park" at bounding box center [45, 275] width 6 height 6
checkbox input "true"
click at [259, 44] on button "Add" at bounding box center [266, 40] width 33 height 14
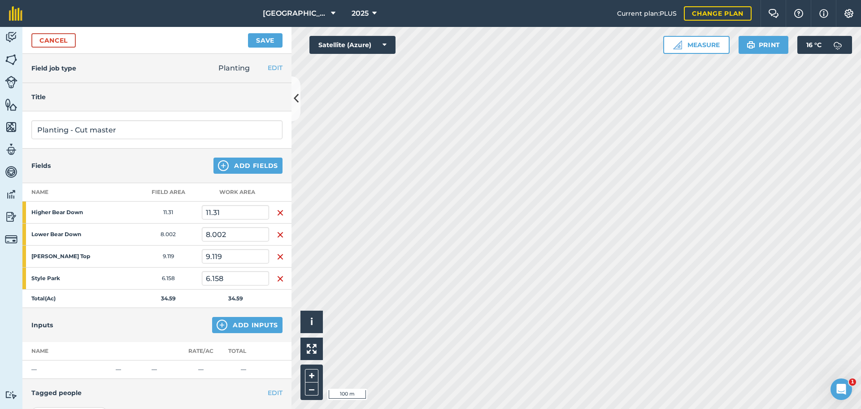
scroll to position [45, 0]
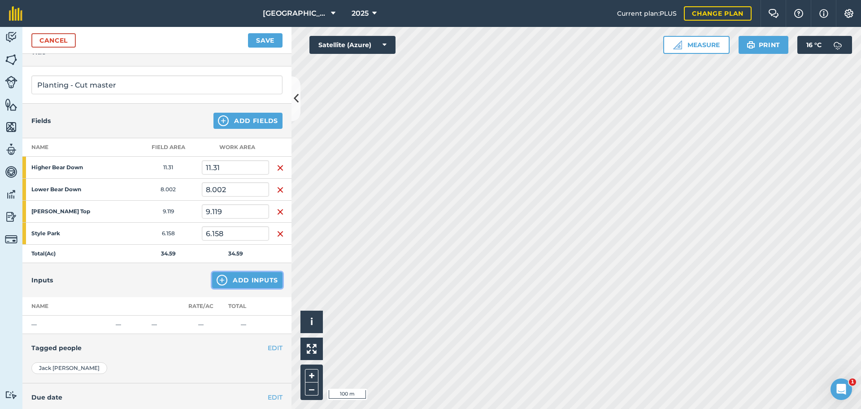
click at [249, 279] on button "Add Inputs" at bounding box center [247, 280] width 70 height 16
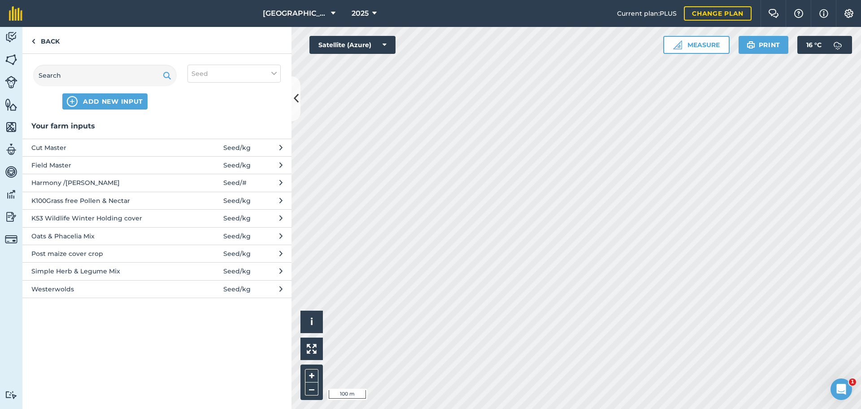
click at [130, 288] on span "Westerwolds" at bounding box center [104, 289] width 147 height 10
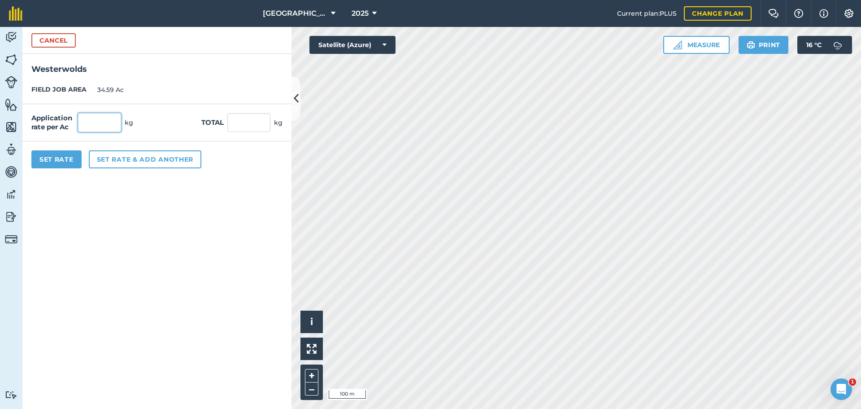
click at [119, 126] on input "text" at bounding box center [99, 122] width 43 height 19
type input "13"
type input "449.67"
click at [46, 38] on button "Cancel" at bounding box center [53, 40] width 44 height 14
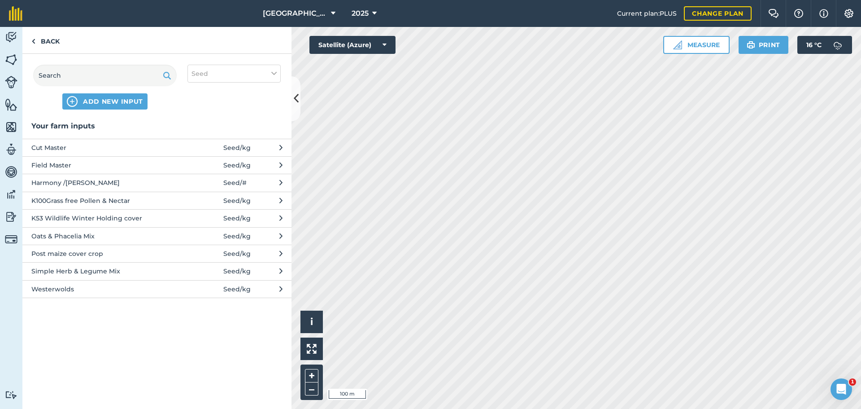
click at [72, 151] on span "Cut Master" at bounding box center [104, 148] width 147 height 10
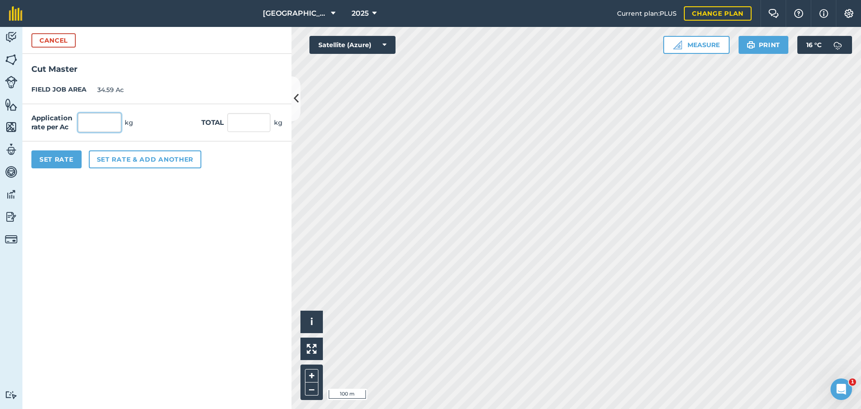
click at [115, 126] on input "text" at bounding box center [99, 122] width 43 height 19
type input "13"
type input "449.67"
click at [158, 200] on form "Cancel Cut Master FIELD JOB AREA 34.59 Ac Application rate per Ac 13 kg Total 4…" at bounding box center [156, 218] width 269 height 382
click at [58, 161] on button "Set Rate" at bounding box center [56, 159] width 50 height 18
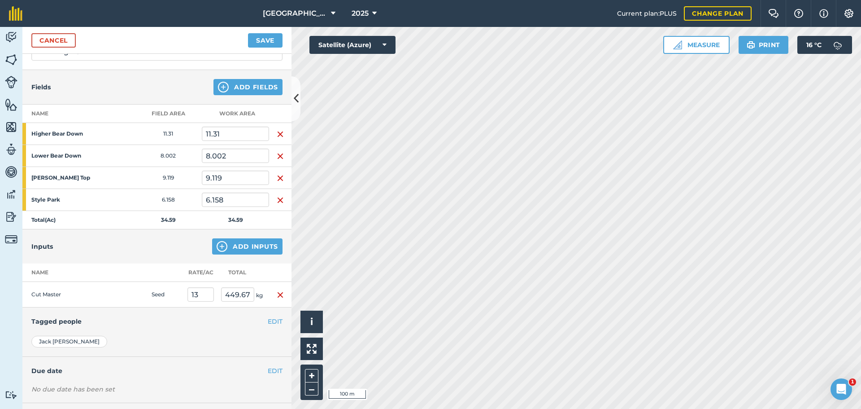
scroll to position [120, 0]
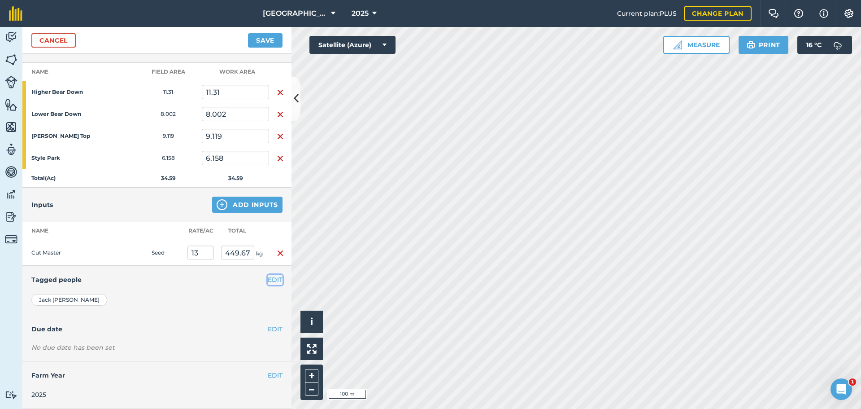
click at [268, 280] on button "EDIT" at bounding box center [275, 279] width 15 height 10
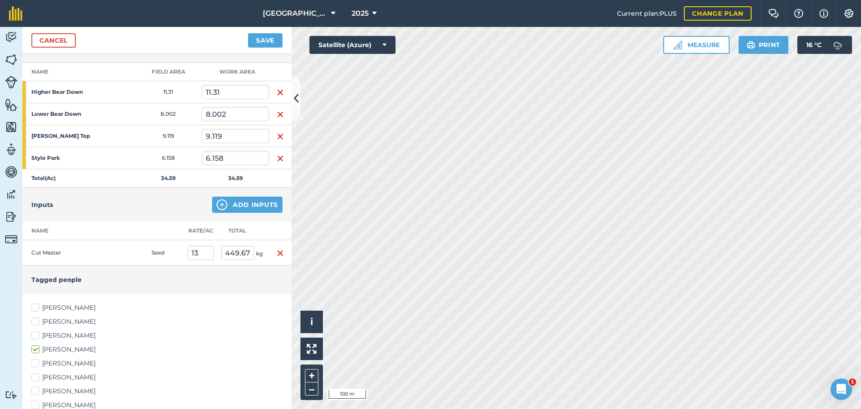
scroll to position [165, 0]
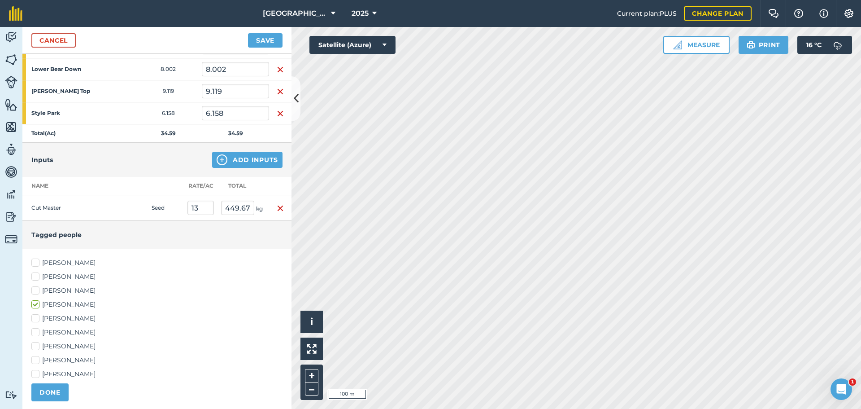
click at [34, 288] on label "[PERSON_NAME]" at bounding box center [156, 290] width 251 height 9
click at [34, 288] on input "[PERSON_NAME]" at bounding box center [34, 289] width 6 height 6
checkbox input "true"
click at [54, 385] on button "DONE" at bounding box center [49, 392] width 37 height 18
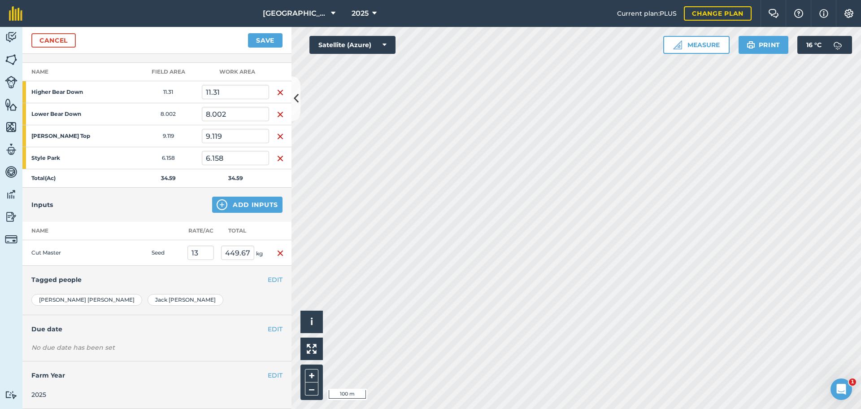
scroll to position [120, 0]
click at [272, 326] on button "EDIT" at bounding box center [275, 329] width 15 height 10
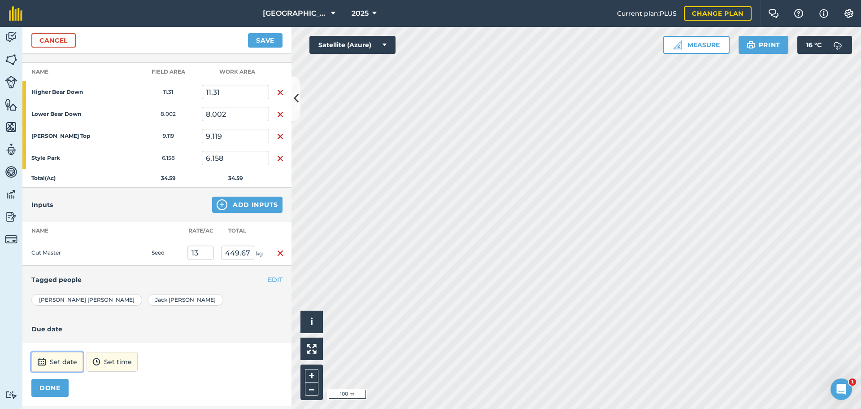
drag, startPoint x: 75, startPoint y: 359, endPoint x: 75, endPoint y: 355, distance: 4.5
click at [75, 358] on button "Set date" at bounding box center [57, 362] width 52 height 20
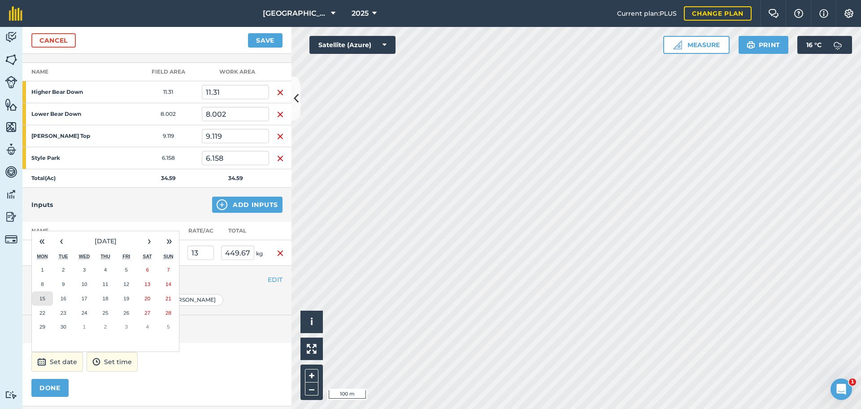
click at [43, 296] on abbr "15" at bounding box center [42, 298] width 6 height 6
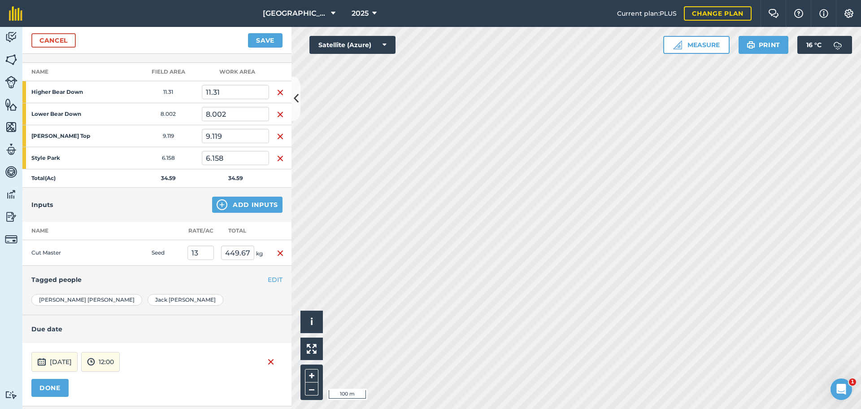
click at [193, 343] on div "[DATE] 12:00 DONE" at bounding box center [156, 374] width 269 height 63
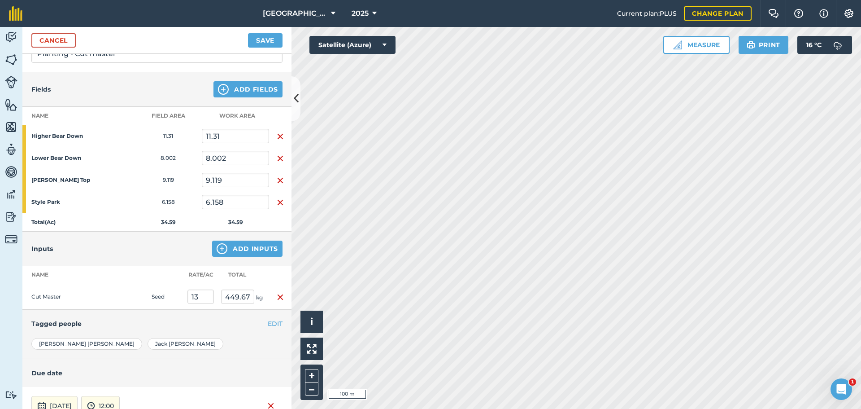
scroll to position [75, 0]
click at [262, 39] on button "Save" at bounding box center [265, 40] width 35 height 14
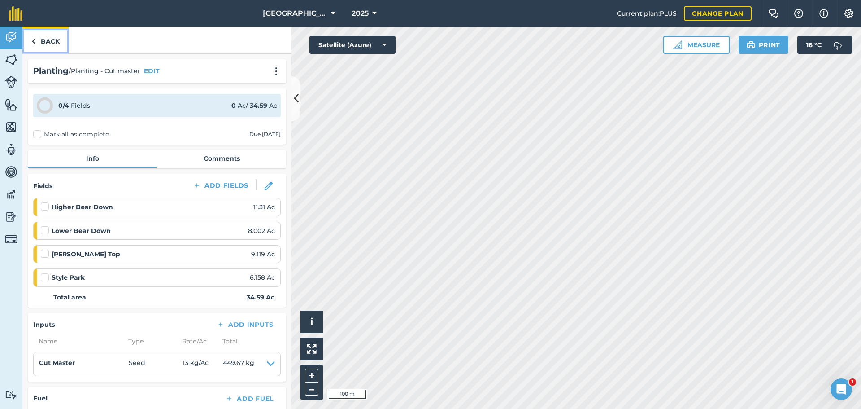
click at [33, 35] on link "Back" at bounding box center [45, 40] width 46 height 26
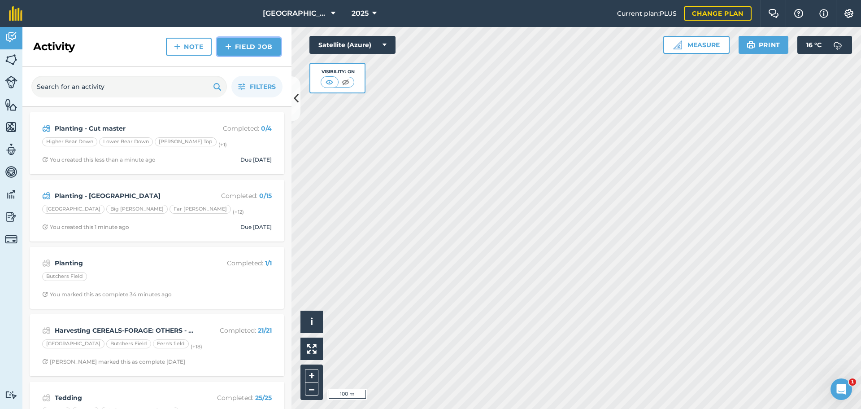
click at [252, 43] on link "Field Job" at bounding box center [249, 47] width 64 height 18
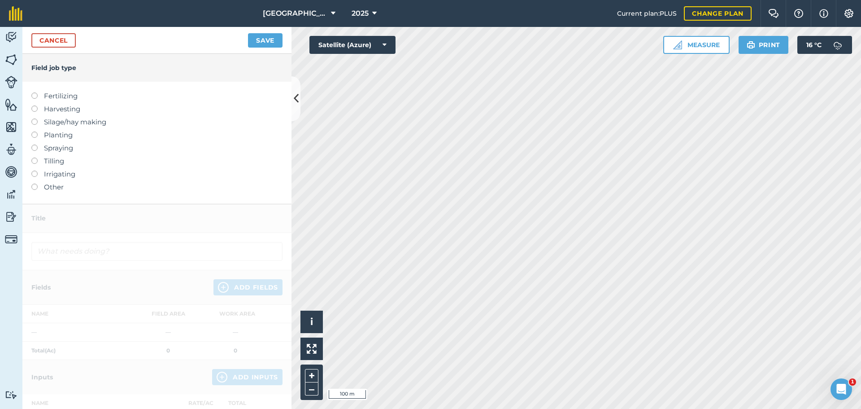
click at [64, 187] on label "Other" at bounding box center [156, 187] width 251 height 11
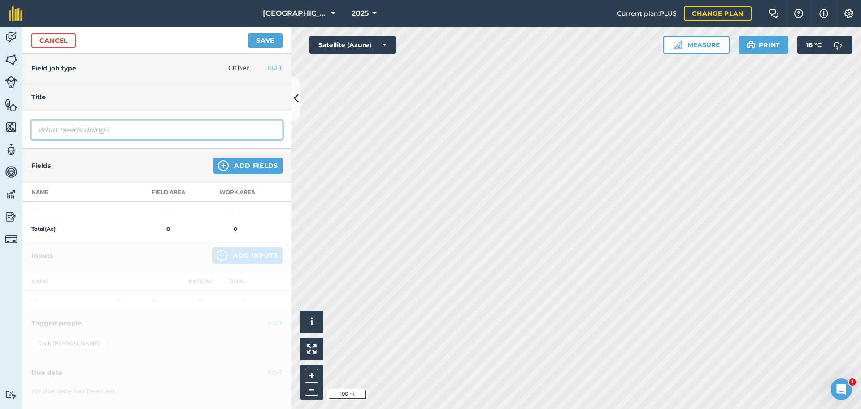
click at [91, 122] on input "text" at bounding box center [156, 129] width 251 height 19
type input "Sumo"
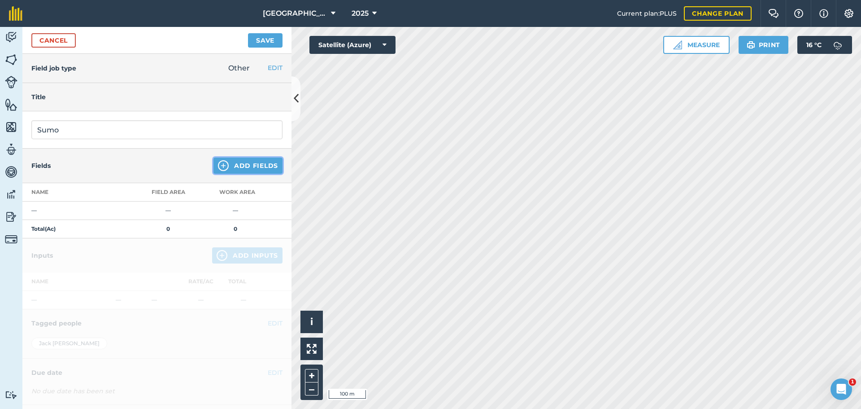
click at [258, 159] on button "Add Fields" at bounding box center [247, 165] width 69 height 16
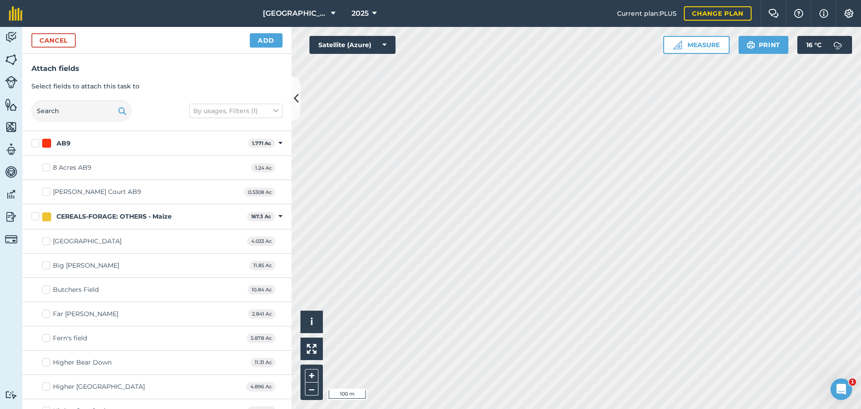
drag, startPoint x: 32, startPoint y: 215, endPoint x: 44, endPoint y: 219, distance: 12.3
click at [32, 215] on label "CEREALS-FORAGE: OTHERS - Maize" at bounding box center [137, 216] width 212 height 9
click at [32, 215] on input "CEREALS-FORAGE: OTHERS - Maize" at bounding box center [34, 215] width 6 height 6
checkbox input "true"
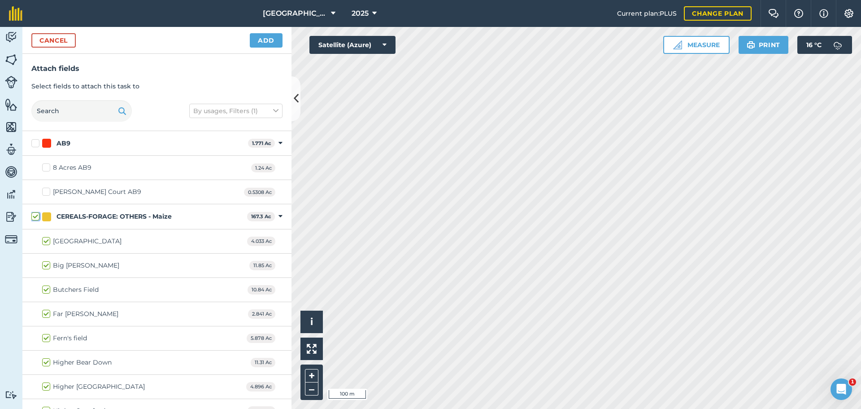
checkbox input "true"
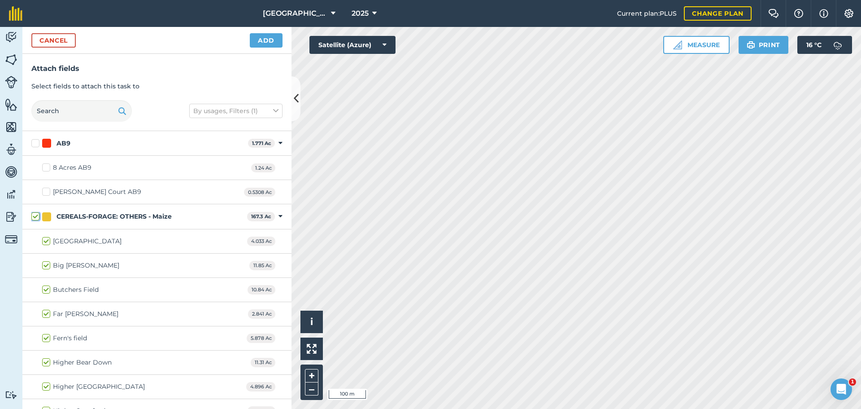
checkbox input "true"
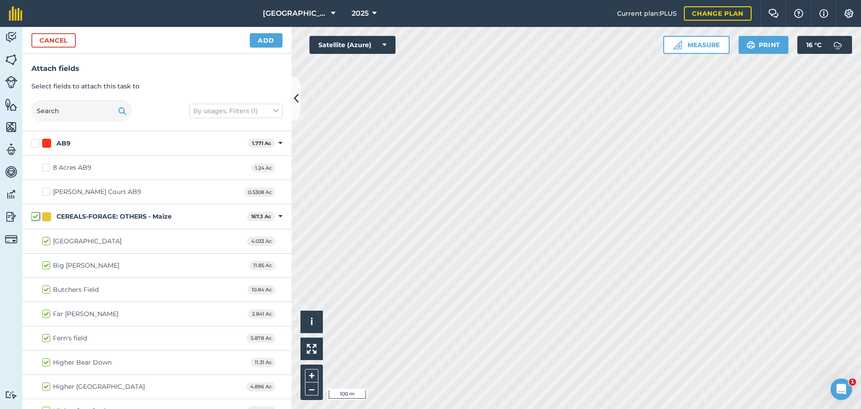
checkbox input "true"
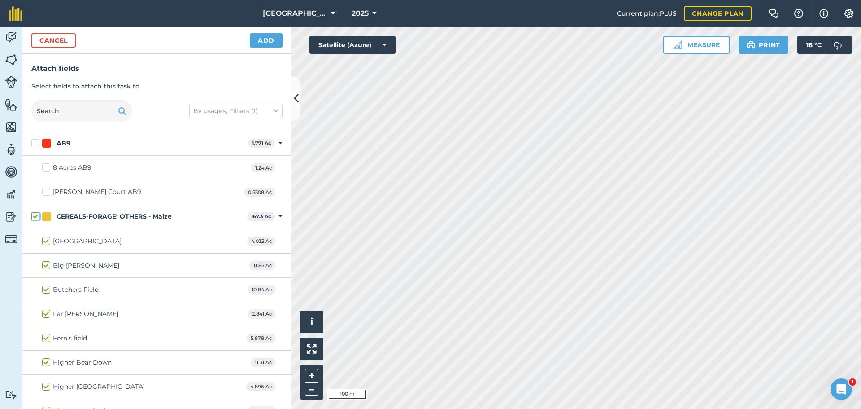
checkbox input "true"
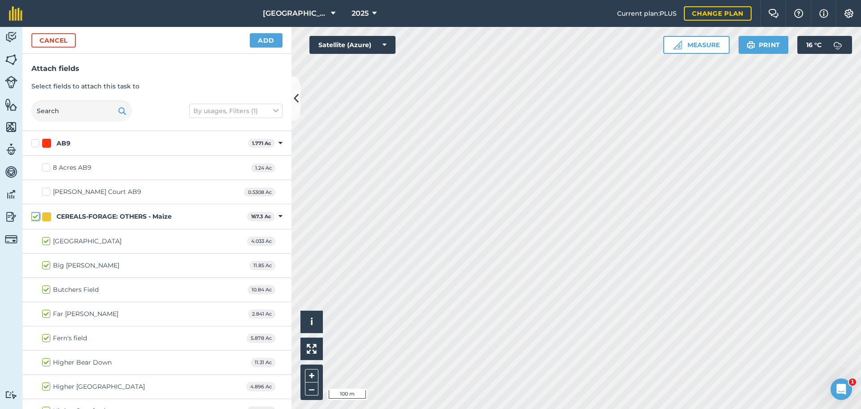
checkbox input "true"
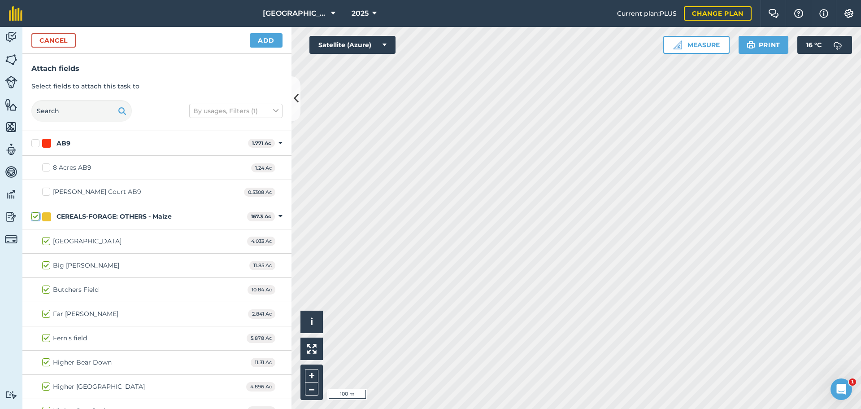
checkbox input "true"
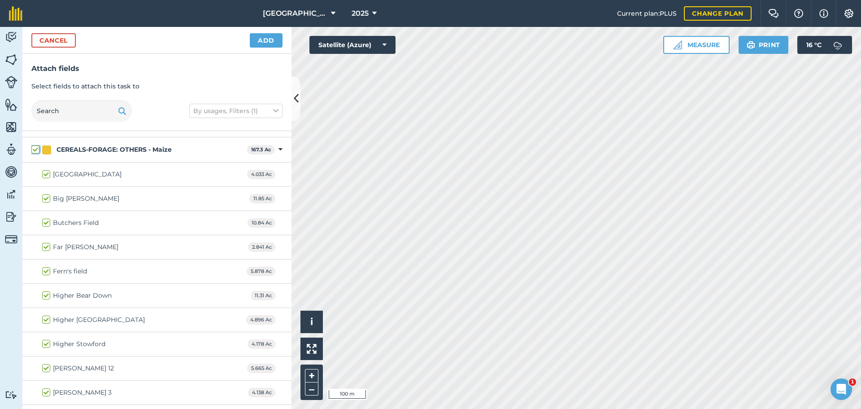
scroll to position [90, 0]
click at [50, 199] on label "Butchers Field" at bounding box center [70, 199] width 57 height 9
click at [48, 199] on input "Butchers Field" at bounding box center [45, 198] width 6 height 6
checkbox input "false"
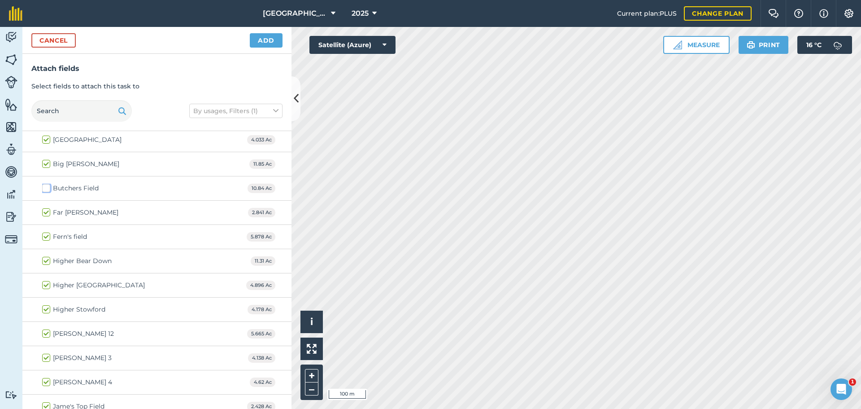
scroll to position [135, 0]
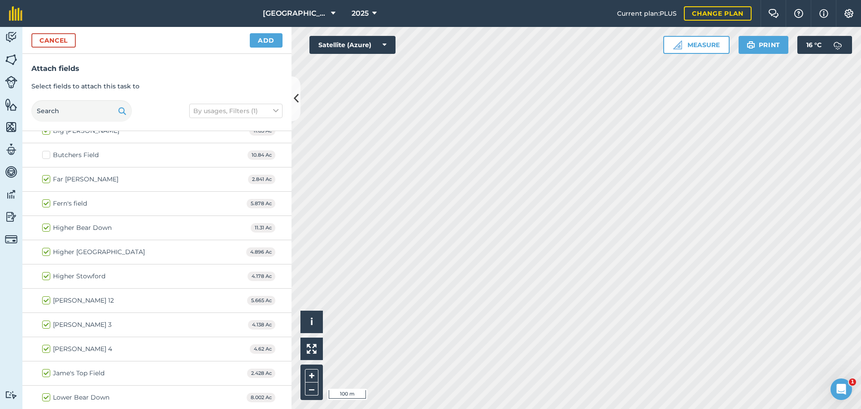
click at [48, 300] on label "[PERSON_NAME] 12" at bounding box center [78, 300] width 72 height 9
click at [48, 300] on input "[PERSON_NAME] 12" at bounding box center [45, 299] width 6 height 6
checkbox input "false"
click at [43, 323] on label "[PERSON_NAME] 3" at bounding box center [77, 324] width 70 height 9
click at [43, 323] on input "[PERSON_NAME] 3" at bounding box center [45, 323] width 6 height 6
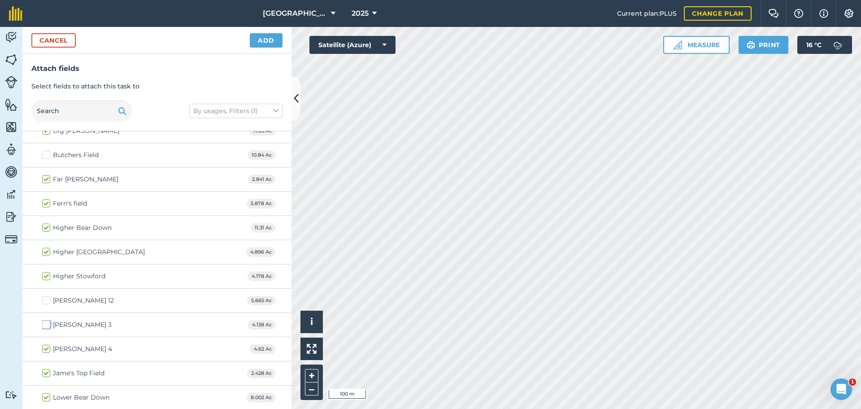
checkbox input "false"
click at [47, 344] on label "[PERSON_NAME] 4" at bounding box center [77, 348] width 70 height 9
click at [47, 344] on input "[PERSON_NAME] 4" at bounding box center [45, 347] width 6 height 6
checkbox input "false"
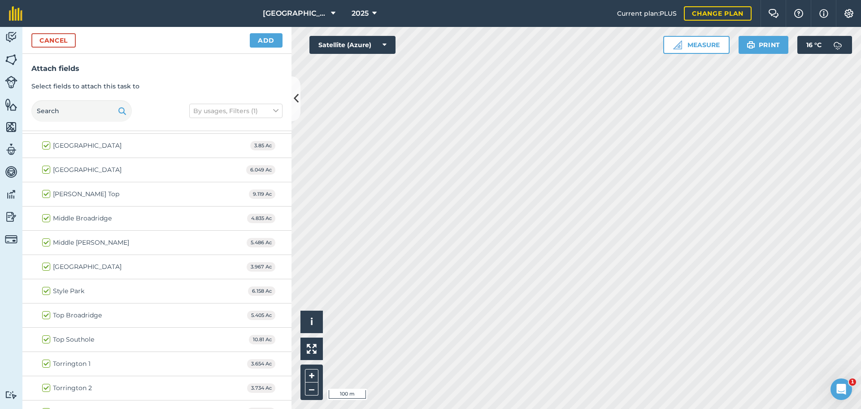
scroll to position [538, 0]
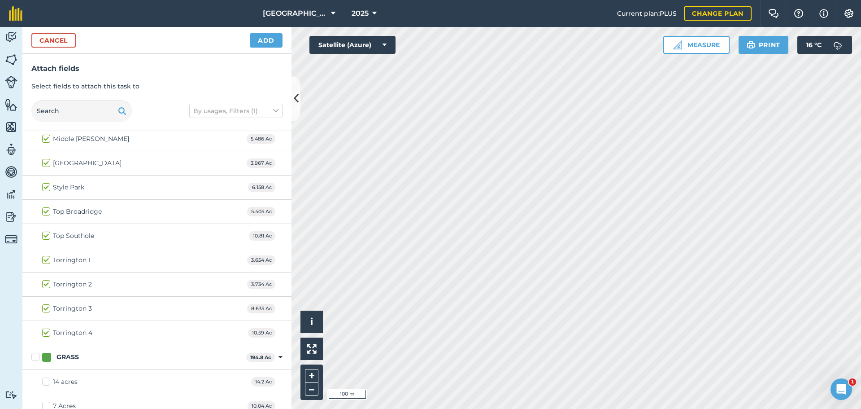
drag, startPoint x: 46, startPoint y: 258, endPoint x: 46, endPoint y: 267, distance: 9.0
click at [46, 259] on label "Torrington 1" at bounding box center [66, 259] width 48 height 9
click at [46, 259] on input "Torrington 1" at bounding box center [45, 258] width 6 height 6
checkbox input "false"
click at [48, 286] on label "Torrington 2" at bounding box center [67, 283] width 50 height 9
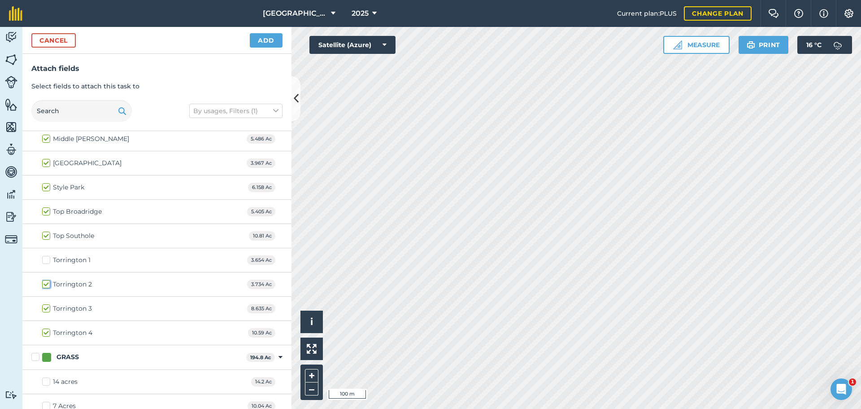
click at [48, 285] on input "Torrington 2" at bounding box center [45, 282] width 6 height 6
checkbox input "false"
drag, startPoint x: 48, startPoint y: 306, endPoint x: 48, endPoint y: 311, distance: 4.9
click at [48, 307] on label "Torrington 3" at bounding box center [67, 308] width 50 height 9
click at [48, 307] on input "Torrington 3" at bounding box center [45, 307] width 6 height 6
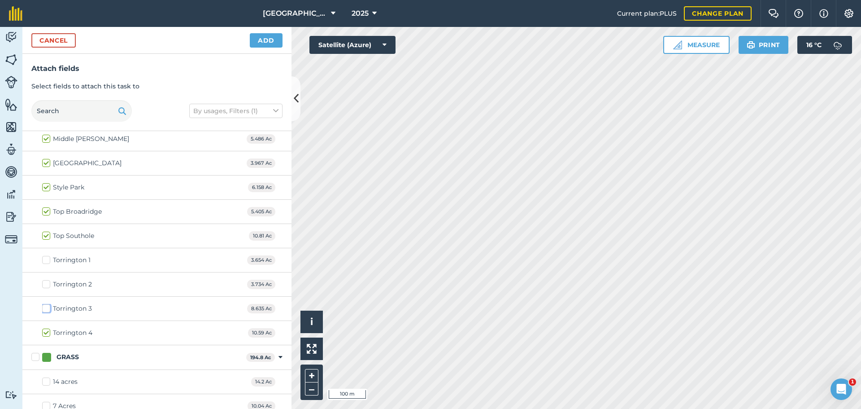
checkbox input "false"
drag, startPoint x: 45, startPoint y: 332, endPoint x: 65, endPoint y: 291, distance: 45.7
click at [48, 331] on label "Torrington 4" at bounding box center [67, 332] width 50 height 9
click at [48, 331] on input "Torrington 4" at bounding box center [45, 331] width 6 height 6
checkbox input "false"
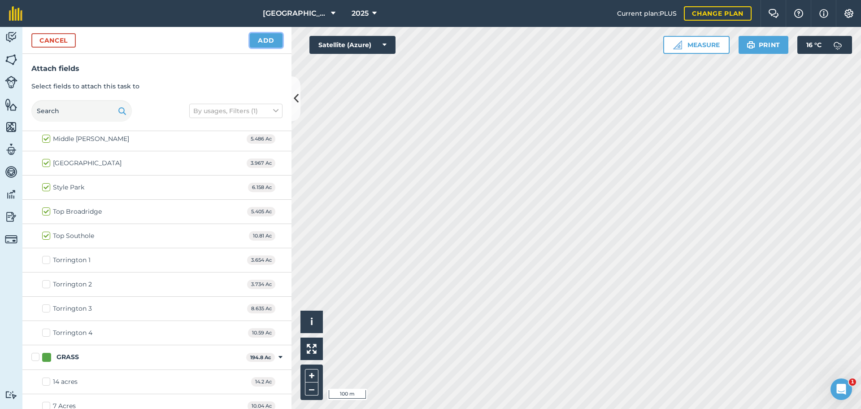
click at [263, 39] on button "Add" at bounding box center [266, 40] width 33 height 14
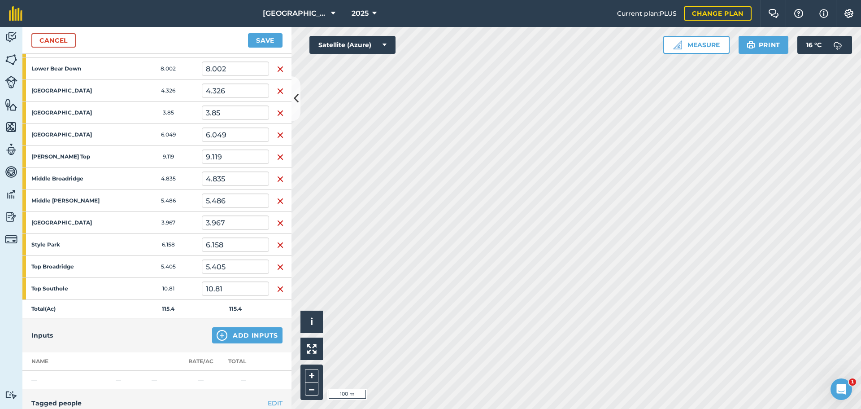
scroll to position [443, 0]
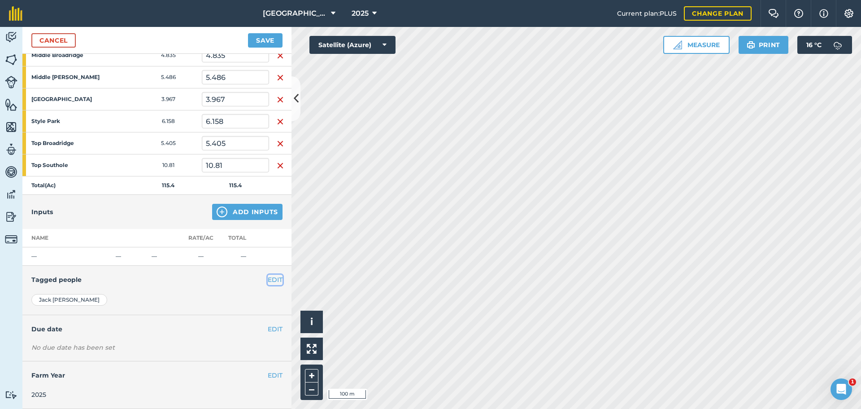
click at [268, 276] on button "EDIT" at bounding box center [275, 279] width 15 height 10
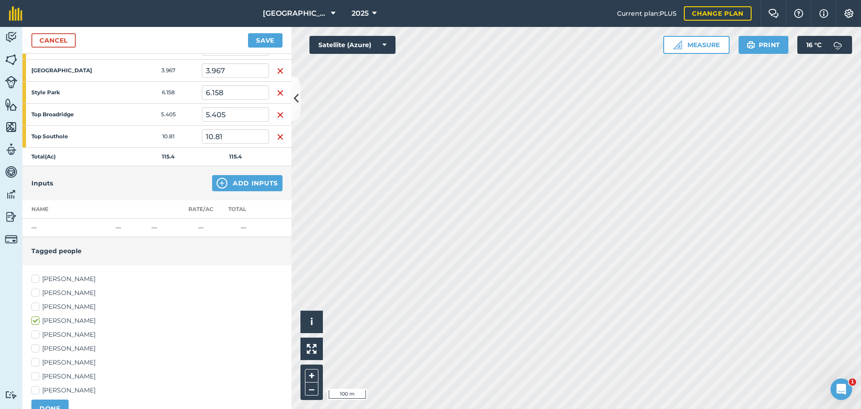
scroll to position [487, 0]
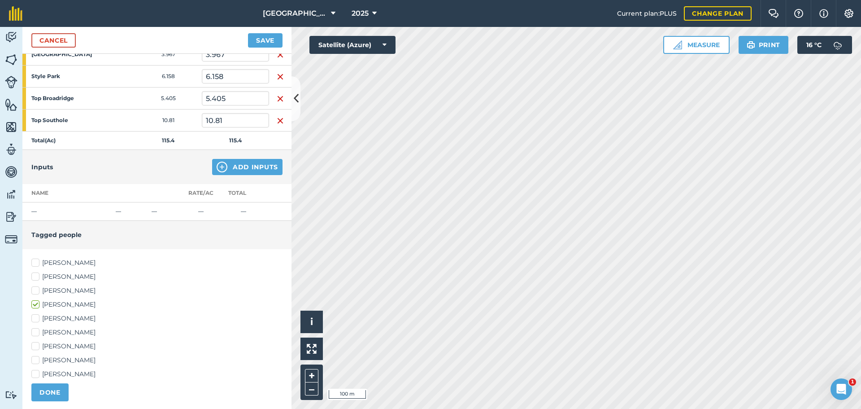
click at [36, 287] on label "[PERSON_NAME]" at bounding box center [156, 290] width 251 height 9
click at [36, 287] on input "[PERSON_NAME]" at bounding box center [34, 289] width 6 height 6
checkbox input "true"
click at [45, 386] on button "DONE" at bounding box center [49, 392] width 37 height 18
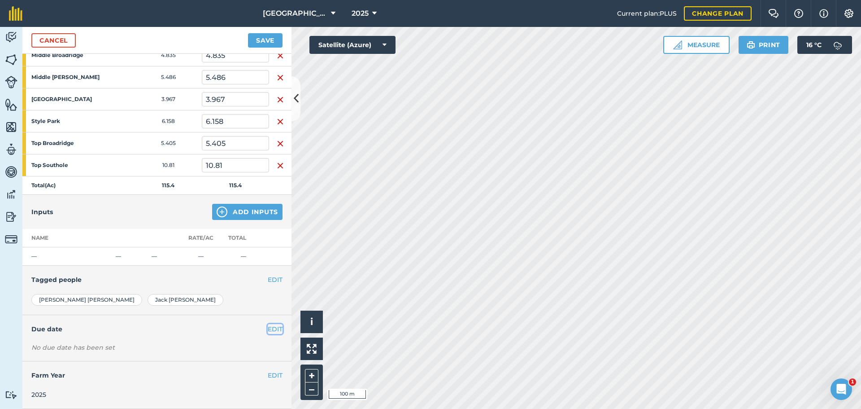
click at [268, 324] on button "EDIT" at bounding box center [275, 329] width 15 height 10
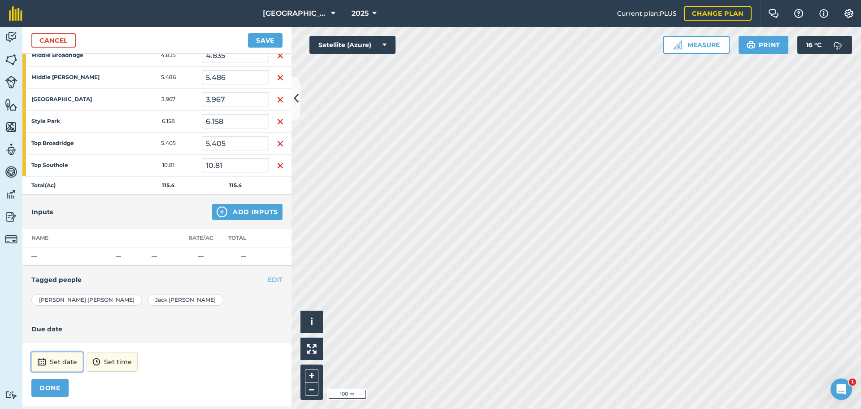
click at [78, 364] on button "Set date" at bounding box center [57, 362] width 52 height 20
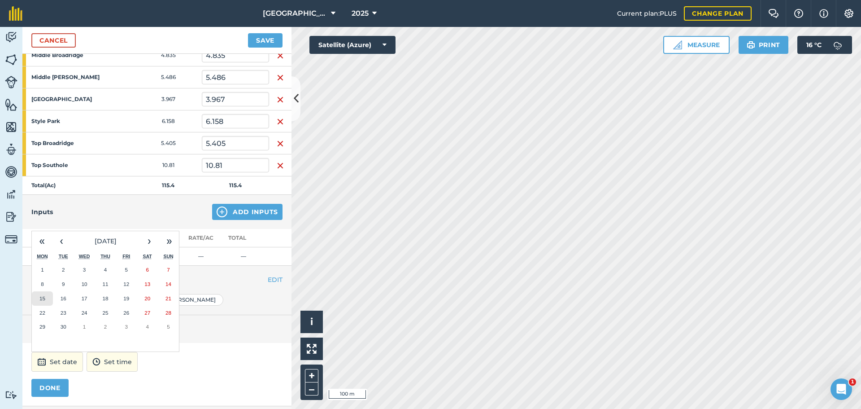
click at [45, 294] on button "15" at bounding box center [42, 298] width 21 height 14
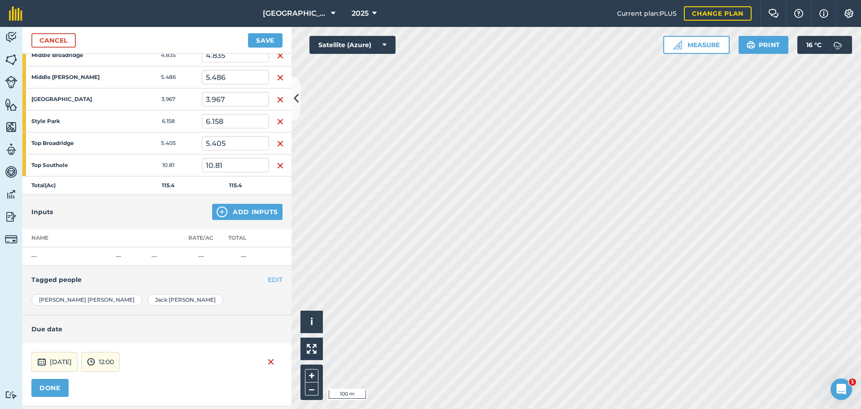
click at [161, 364] on div "[DATE] 12:00" at bounding box center [156, 362] width 251 height 20
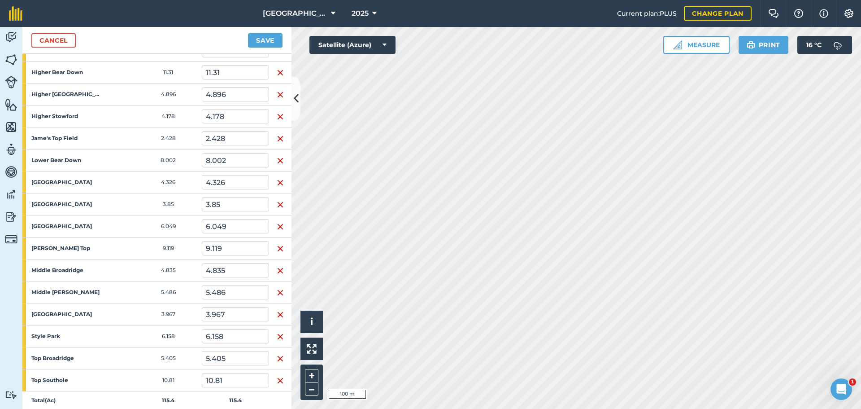
scroll to position [218, 0]
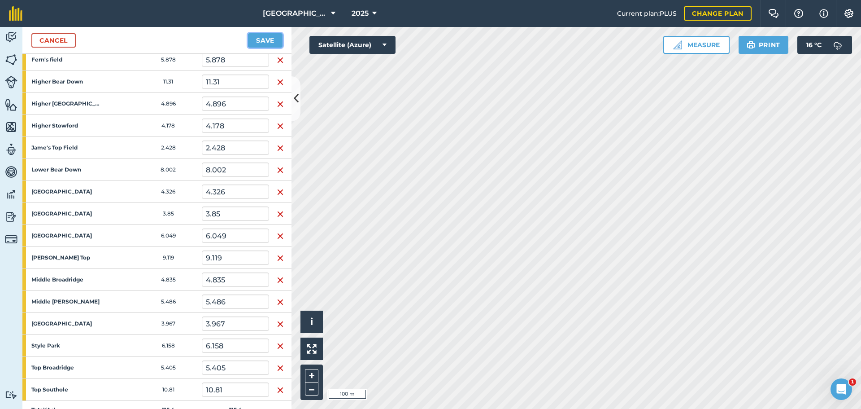
click at [267, 33] on button "Save" at bounding box center [265, 40] width 35 height 14
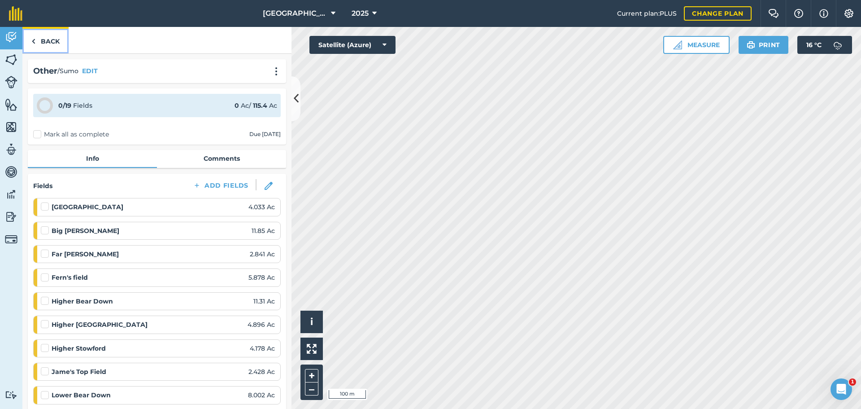
click at [53, 44] on link "Back" at bounding box center [45, 40] width 46 height 26
